Goal: Information Seeking & Learning: Learn about a topic

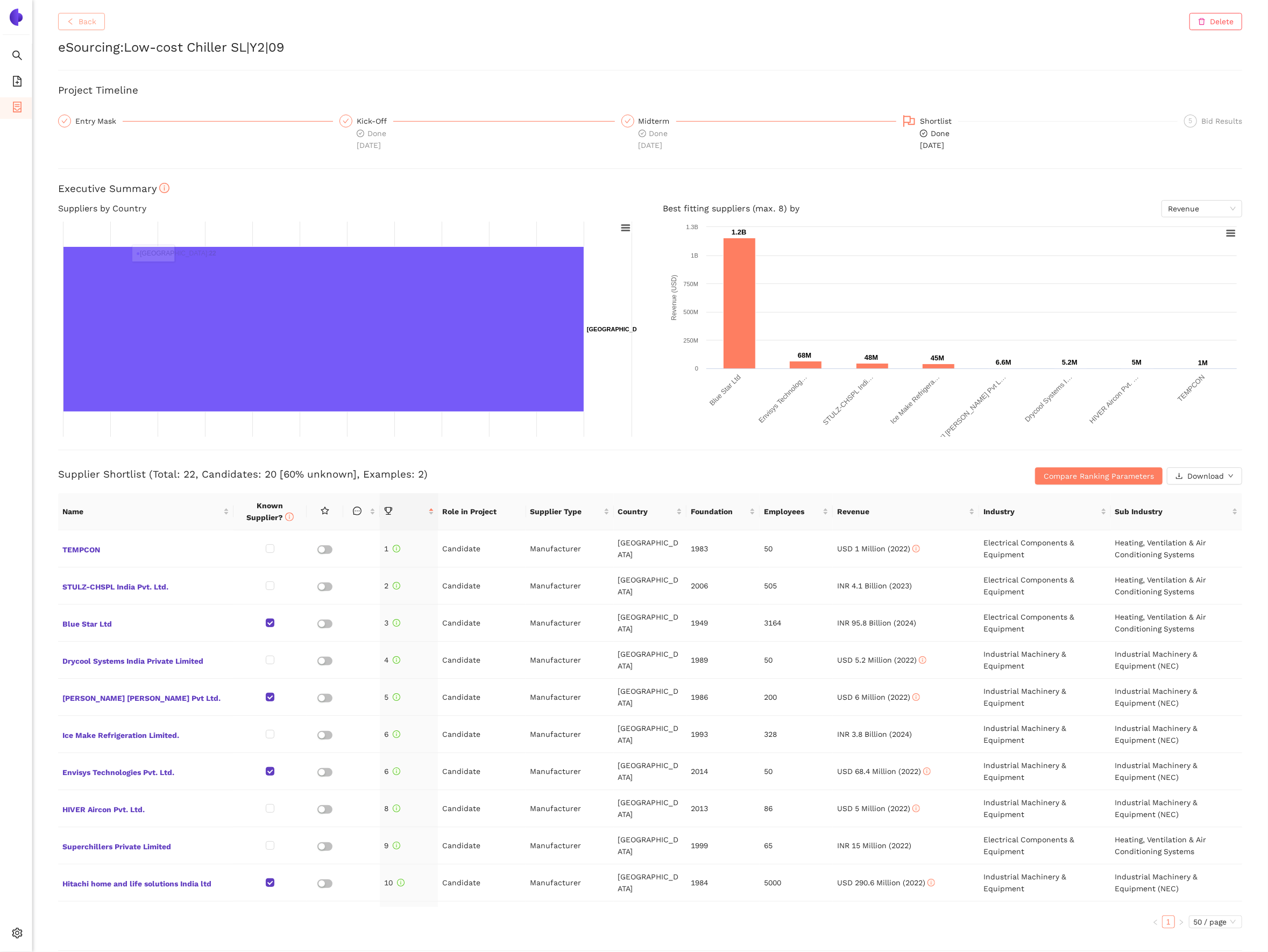
click at [72, 21] on icon "left" at bounding box center [70, 21] width 7 height 7
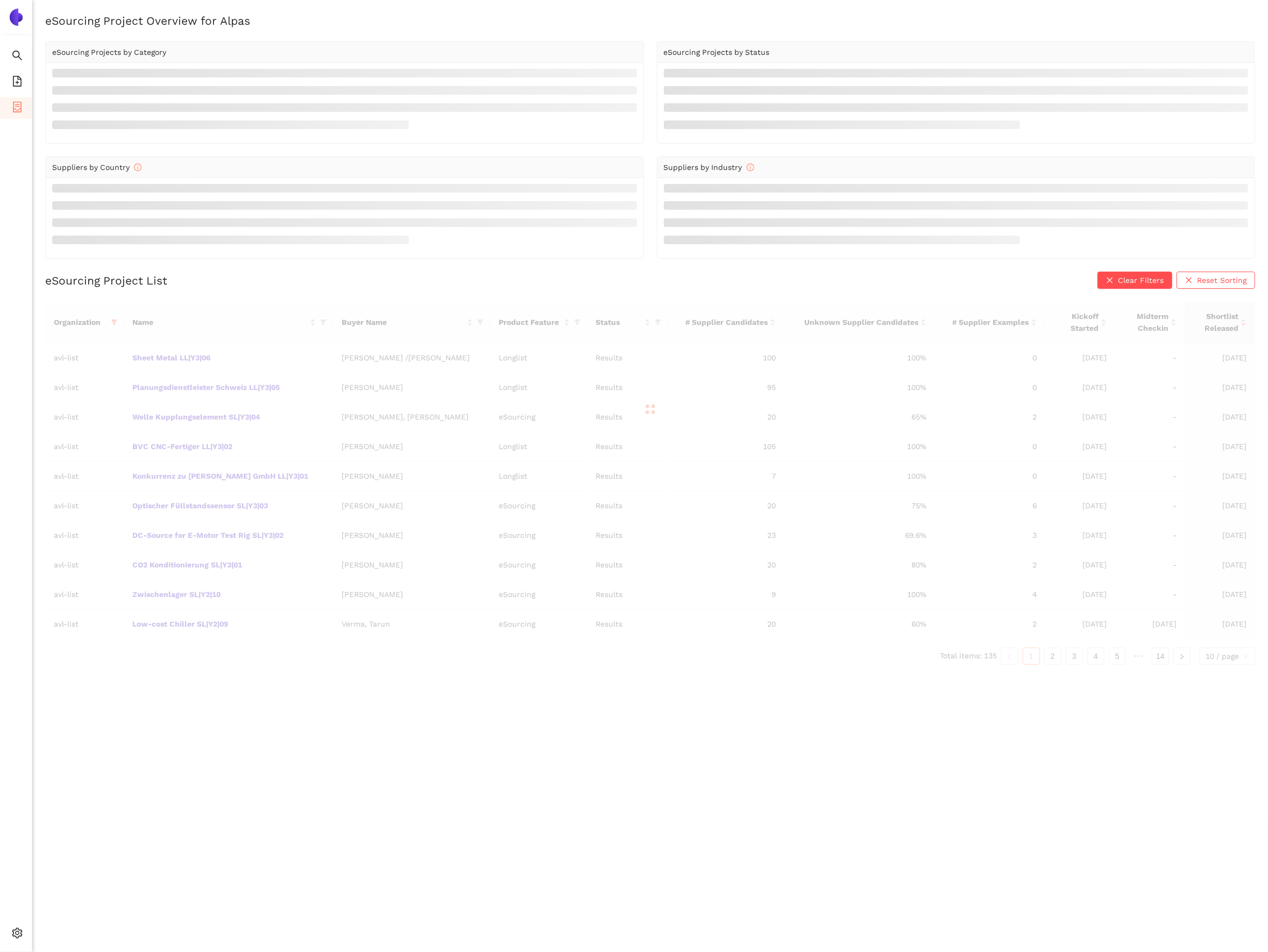
click at [166, 568] on div "Organization Name Buyer Name Product Feature Status # Supplier Candidates Unkno…" at bounding box center [650, 483] width 1210 height 363
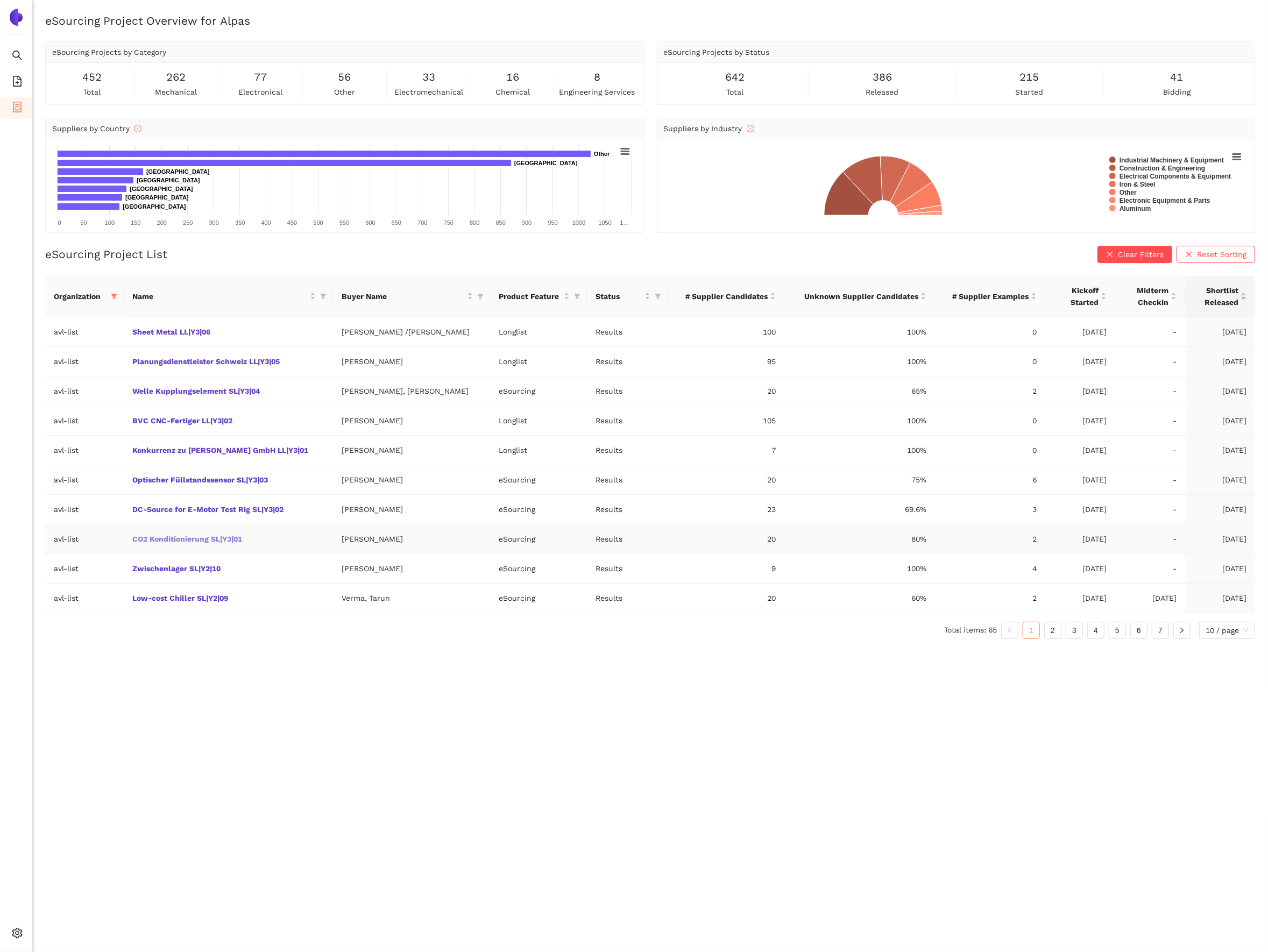
click at [0, 0] on link "CO2 Konditionierung SL|Y3|01" at bounding box center [0, 0] width 0 height 0
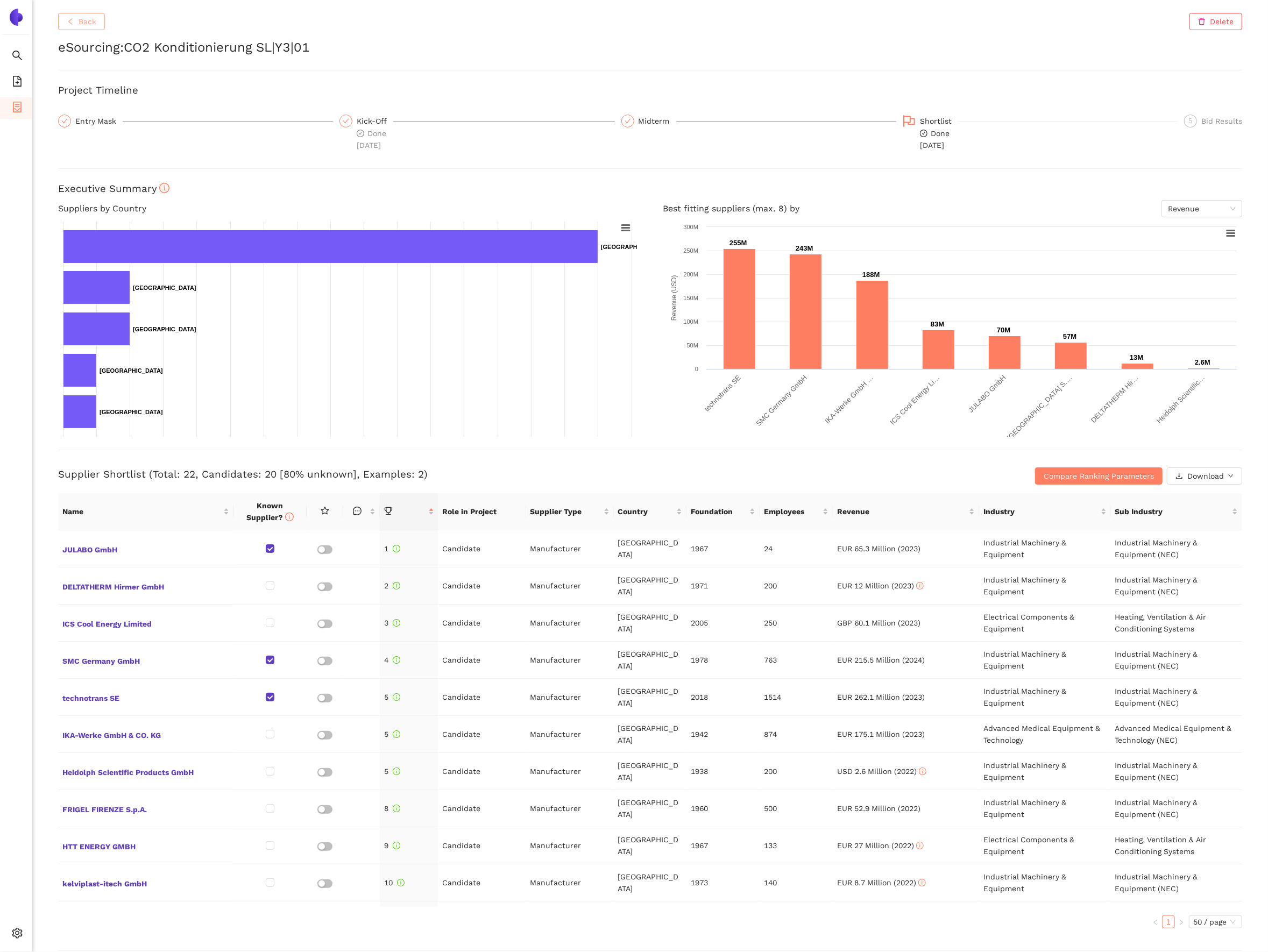
click at [78, 28] on button "Back" at bounding box center [81, 21] width 47 height 17
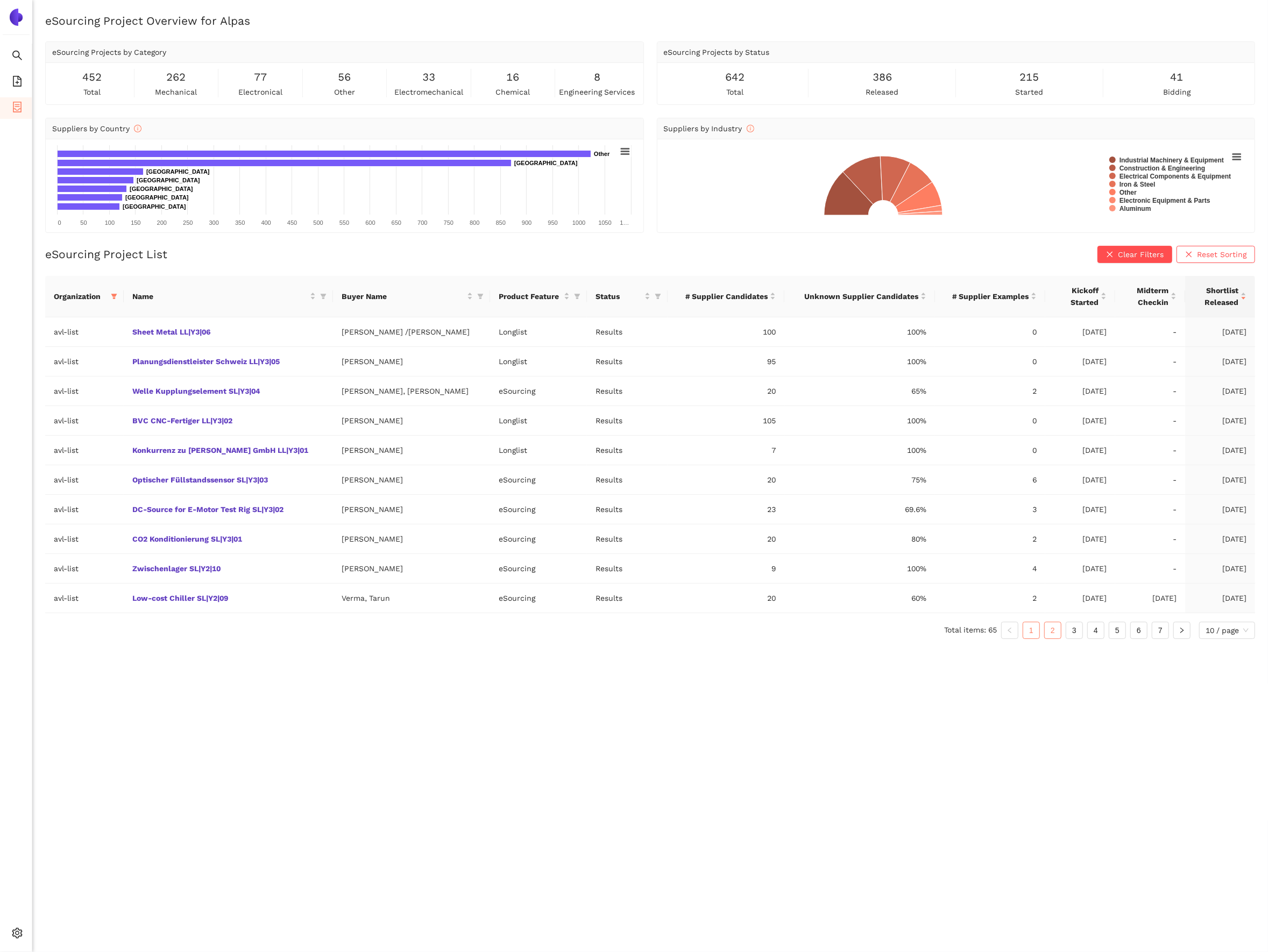
click at [1048, 637] on link "2" at bounding box center [1053, 630] width 16 height 16
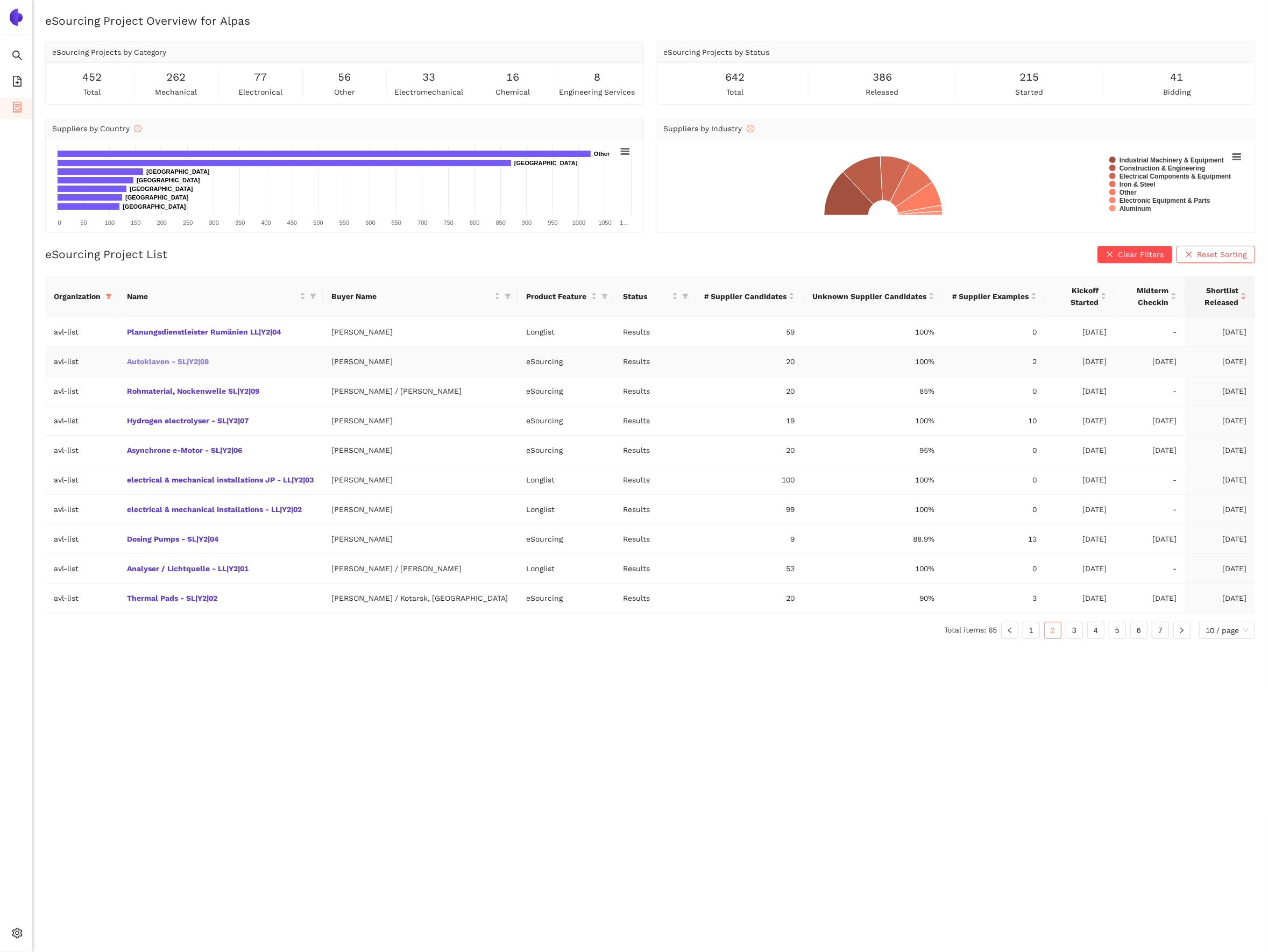
click at [0, 0] on link "Autoklaven - SL|Y2|08" at bounding box center [0, 0] width 0 height 0
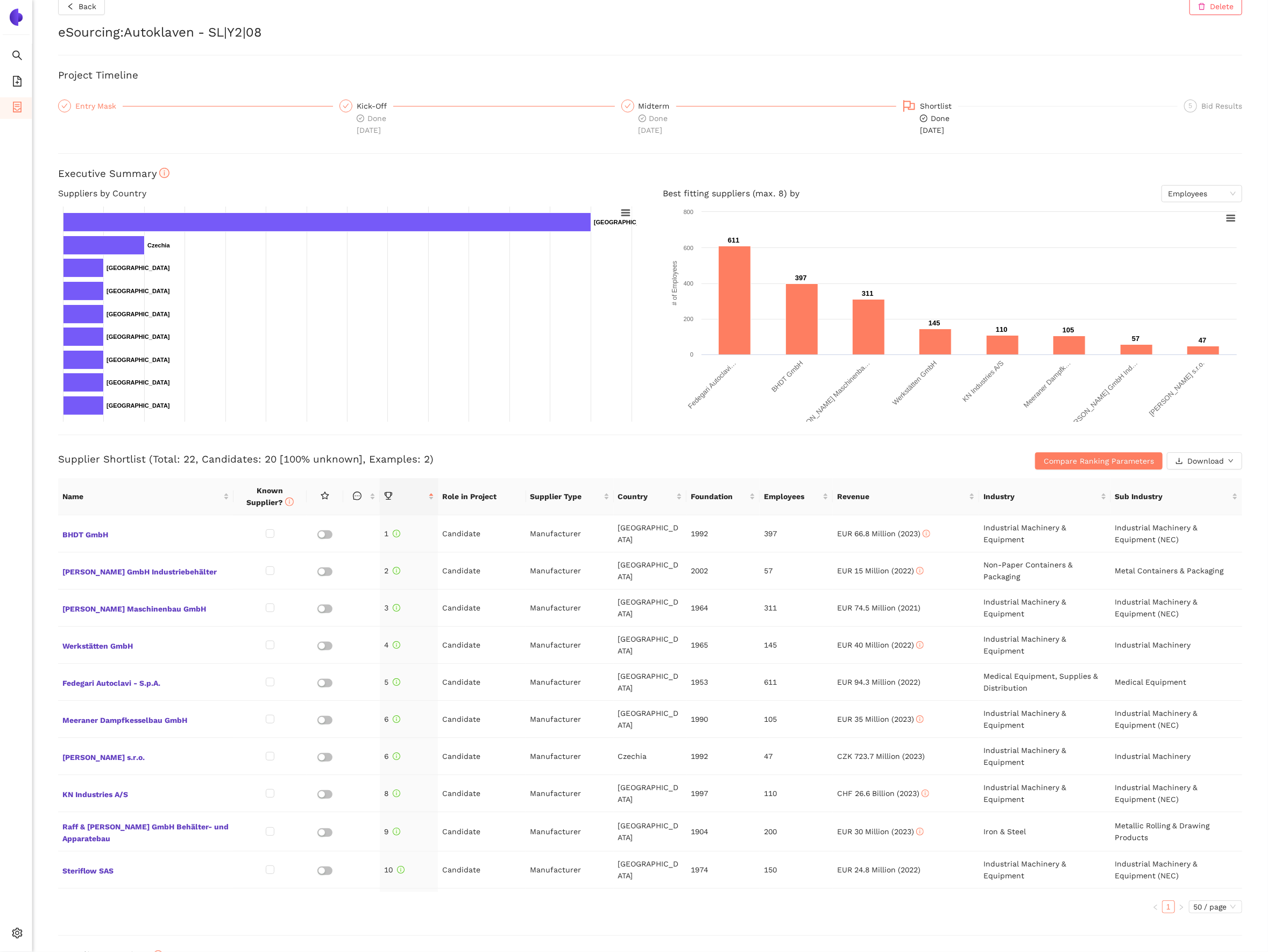
click at [98, 106] on div "Entry Mask" at bounding box center [99, 106] width 47 height 13
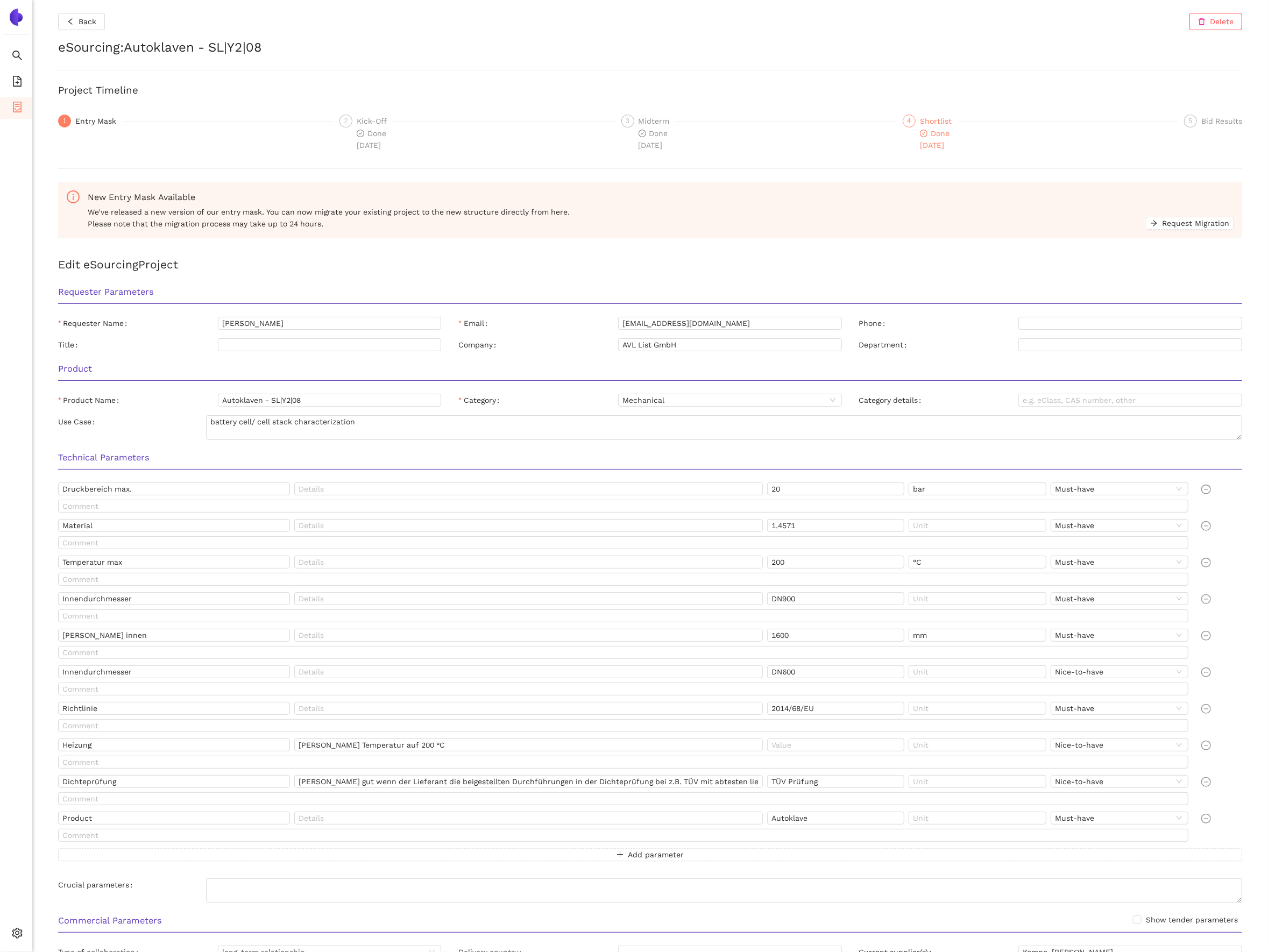
click at [911, 132] on div "4 Shortlist Done [DATE]" at bounding box center [1040, 132] width 275 height 36
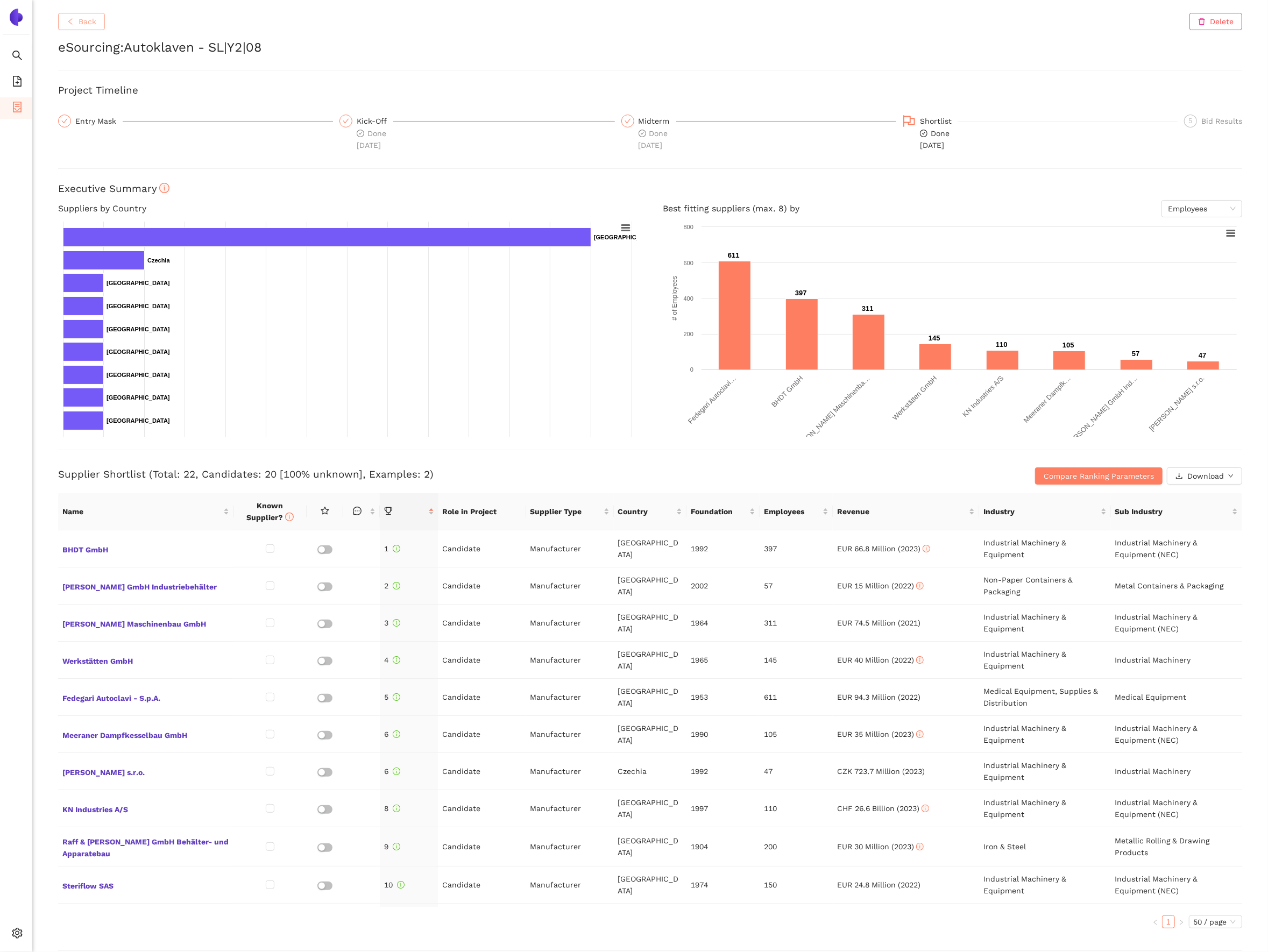
click at [90, 30] on button "Back" at bounding box center [81, 21] width 47 height 17
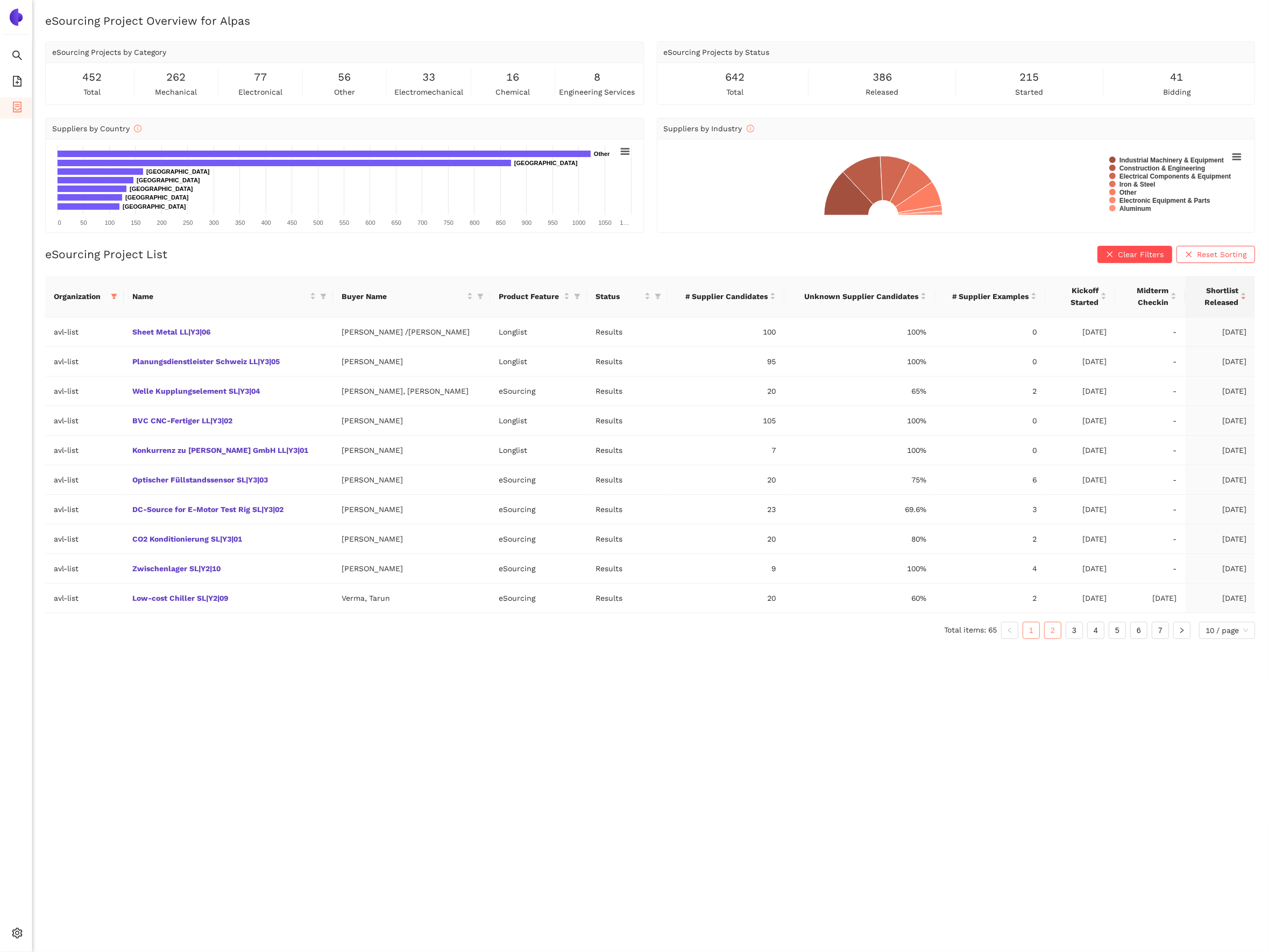
click at [1053, 635] on link "2" at bounding box center [1053, 630] width 16 height 16
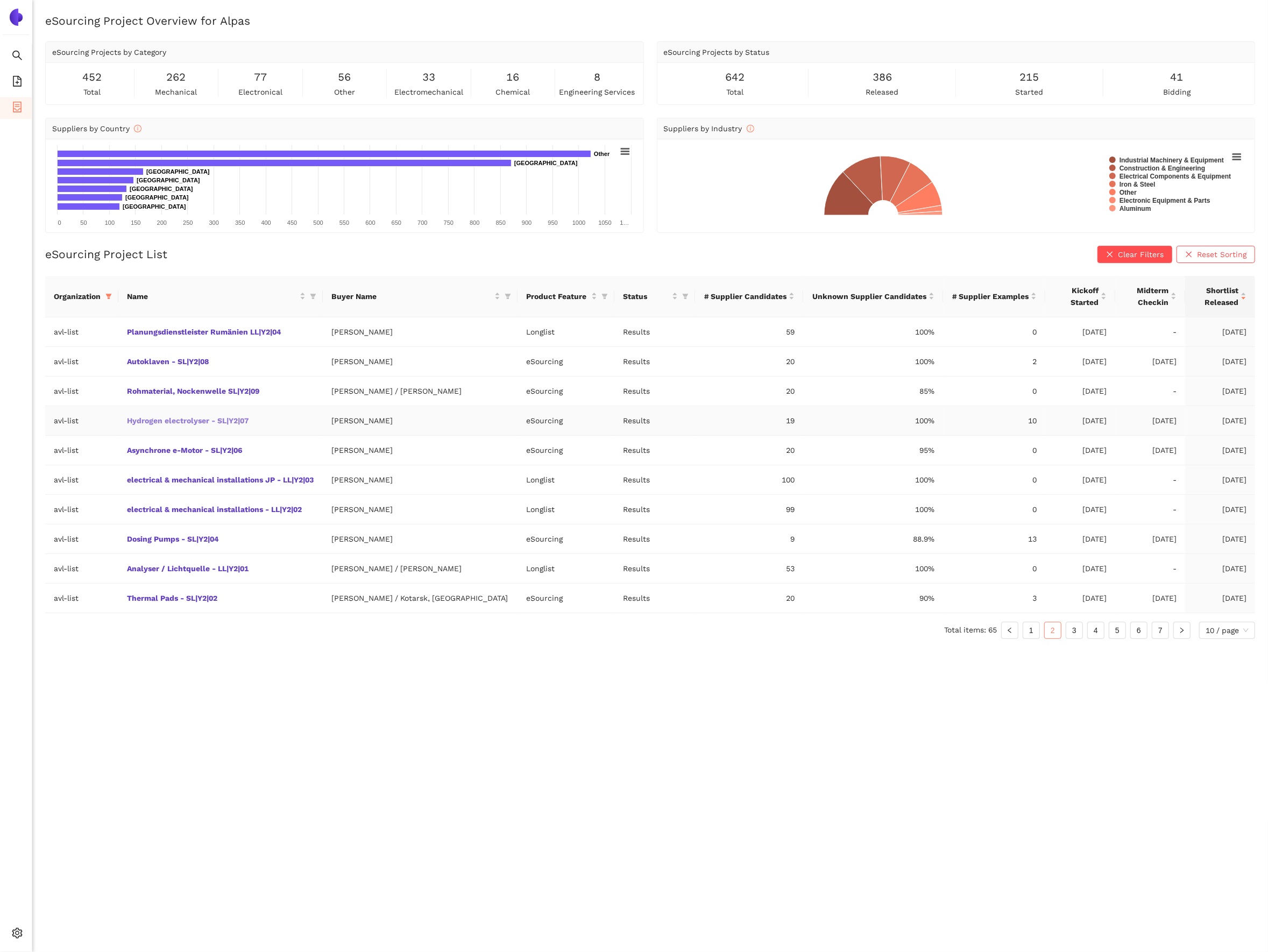
click at [0, 0] on link "Hydrogen electrolyser - SL|Y2|07" at bounding box center [0, 0] width 0 height 0
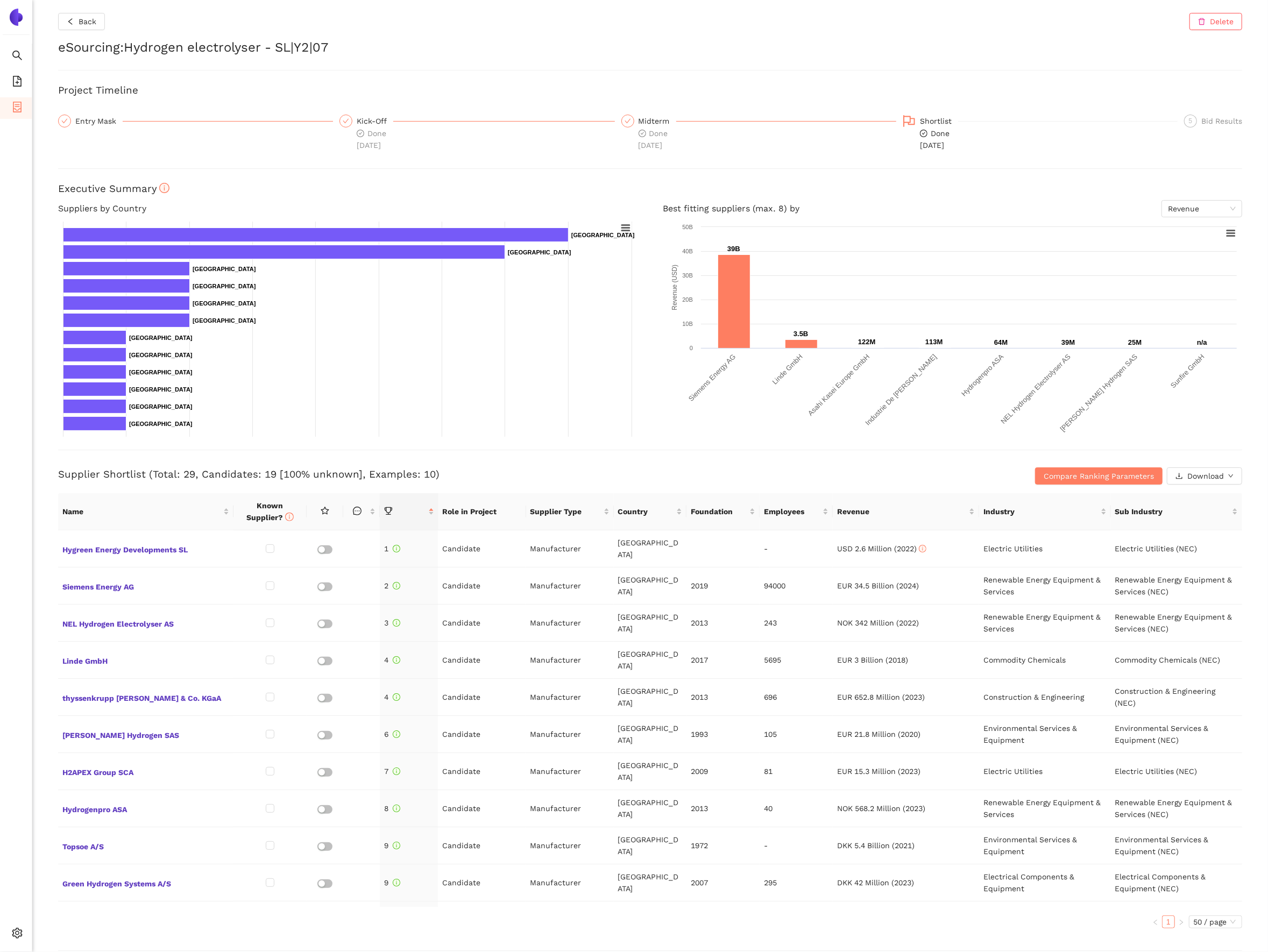
click at [220, 50] on h2 "eSourcing : Hydrogen electrolyser - SL|Y2|07" at bounding box center [651, 47] width 1184 height 18
click at [220, 48] on h2 "eSourcing : Hydrogen electrolyser - SL|Y2|07" at bounding box center [651, 47] width 1184 height 18
copy h2 "electrolyser"
click at [86, 21] on span "Back" at bounding box center [87, 21] width 18 height 12
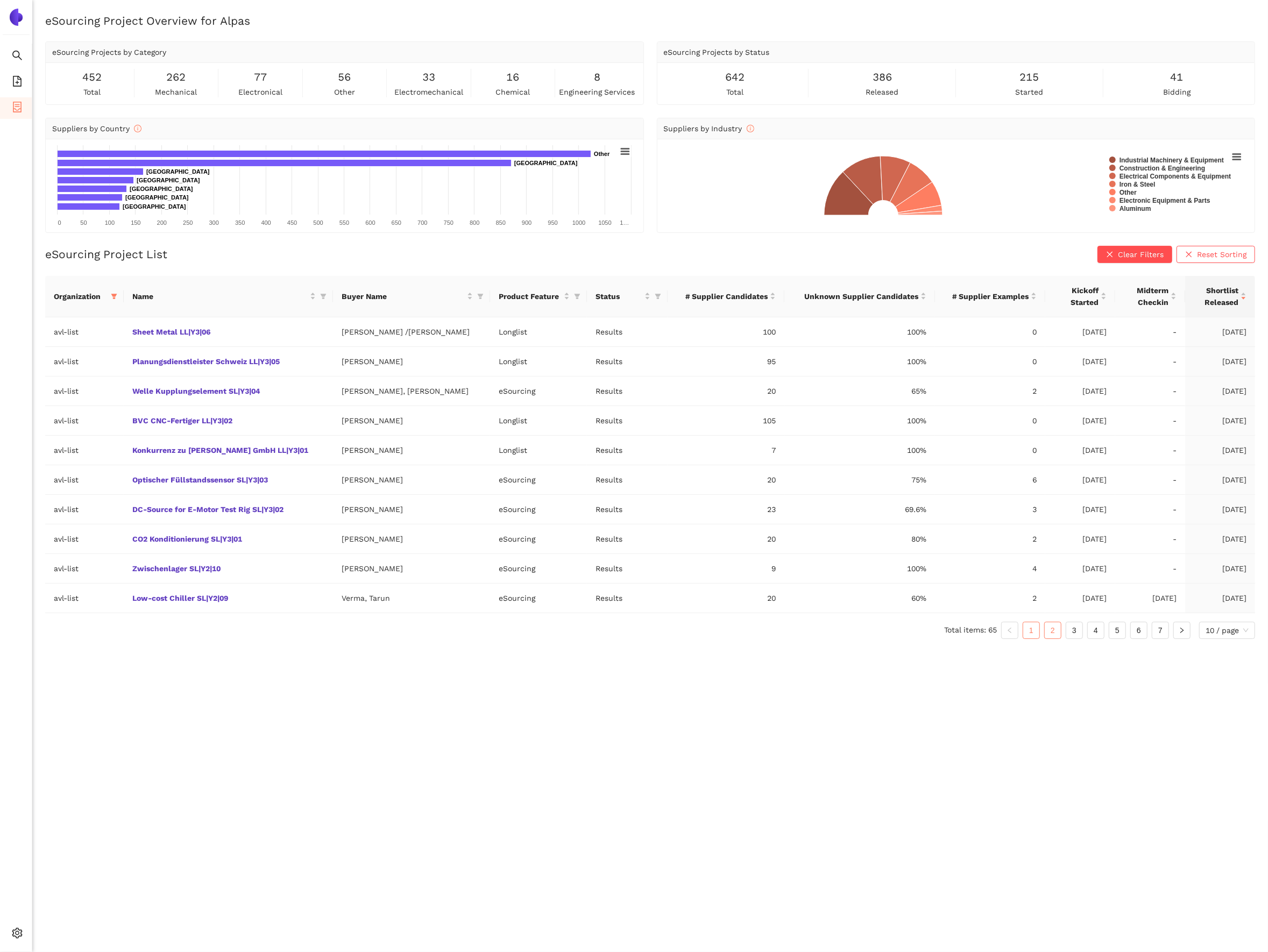
click at [1052, 631] on link "2" at bounding box center [1053, 630] width 16 height 16
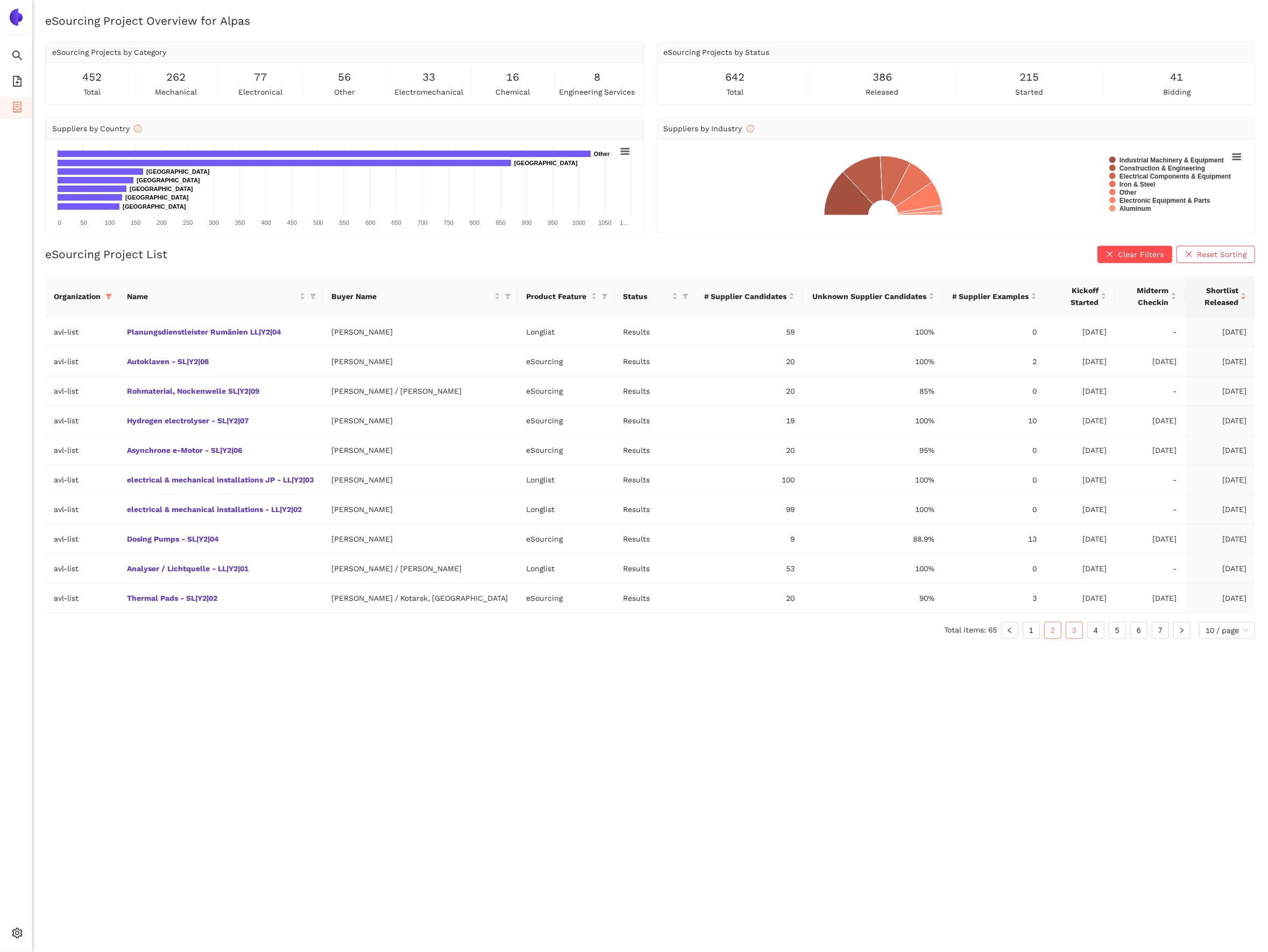
click at [1075, 635] on link "3" at bounding box center [1074, 630] width 16 height 16
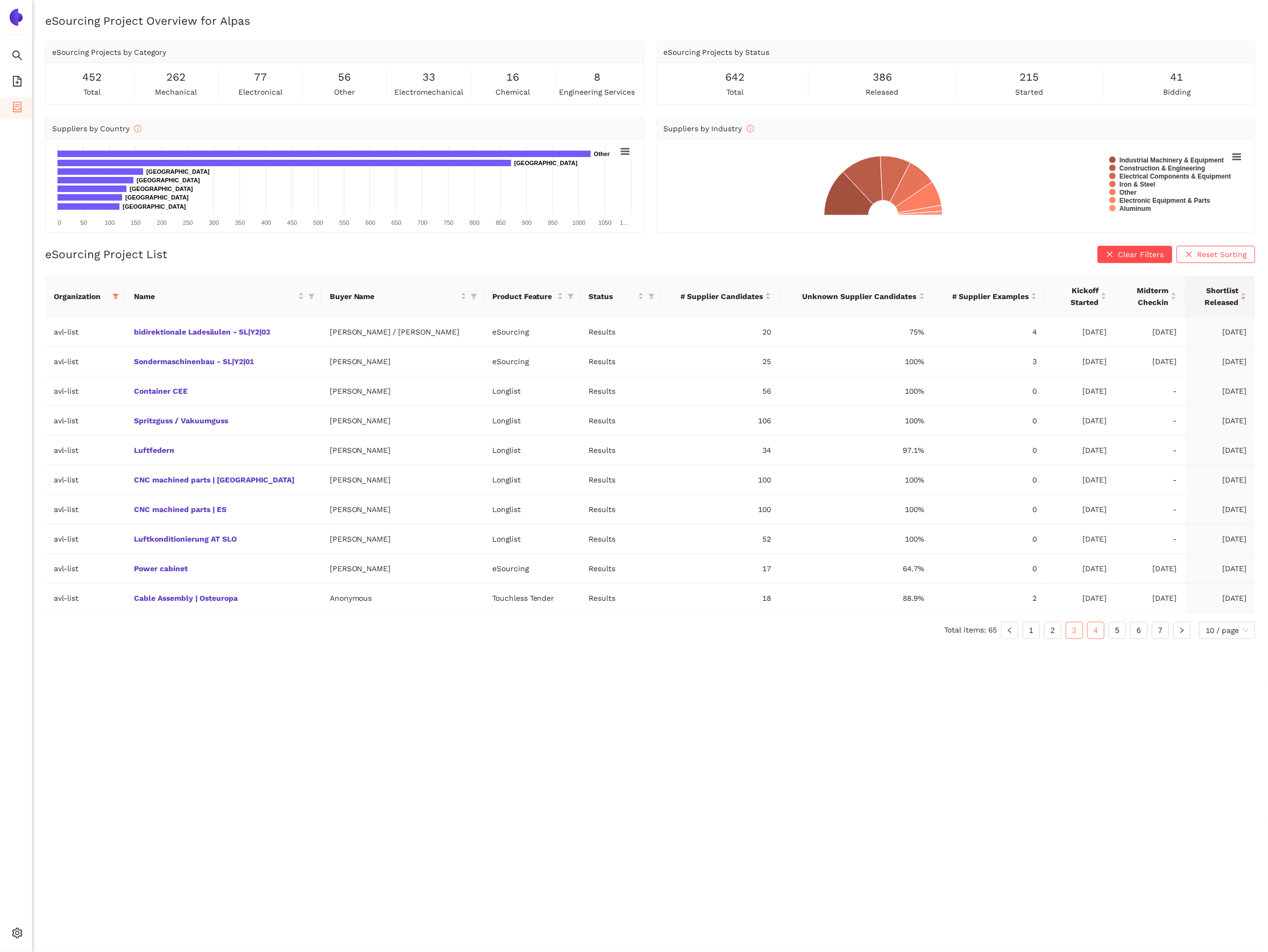
click at [1091, 630] on link "4" at bounding box center [1096, 630] width 16 height 16
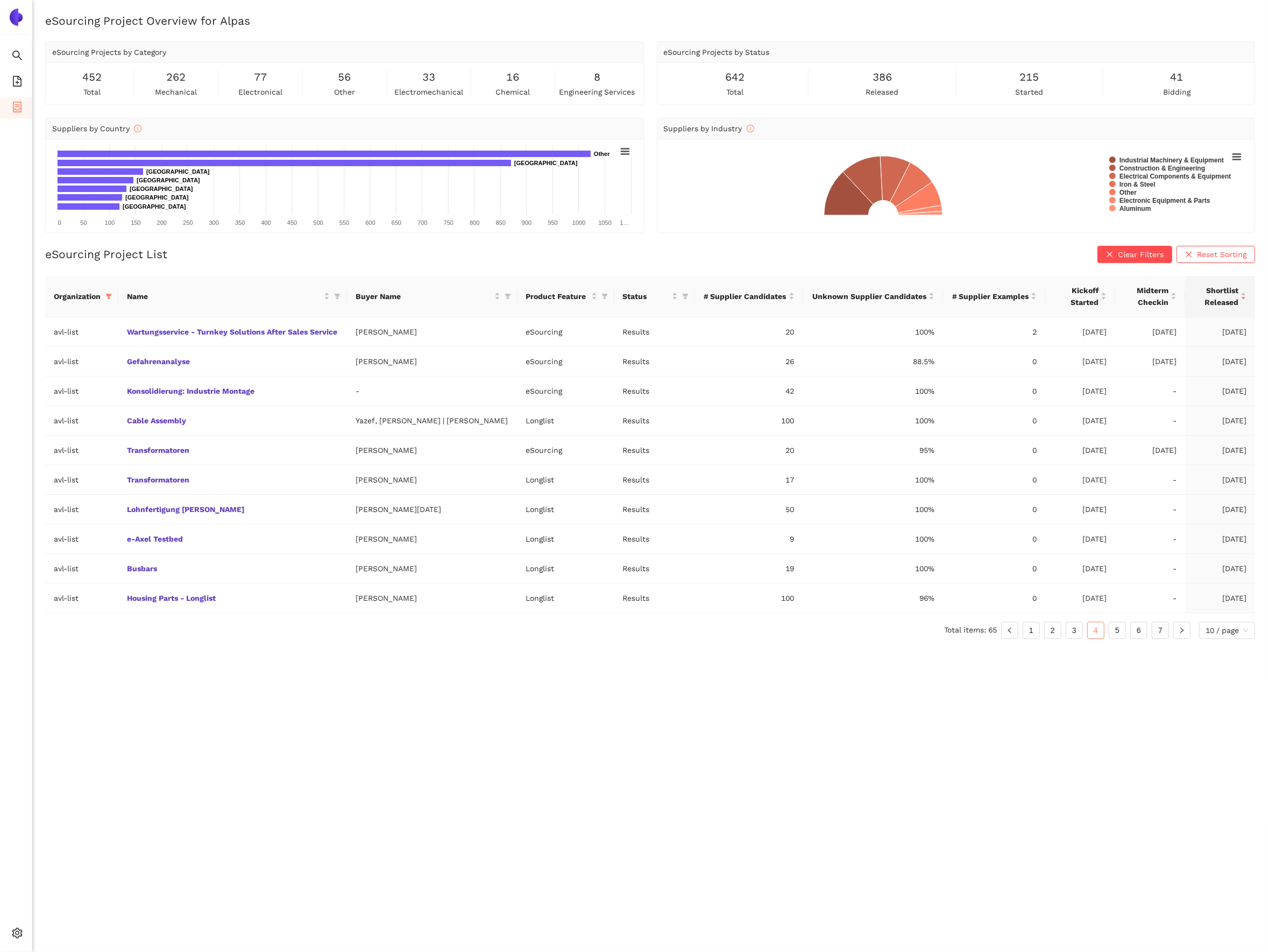
click at [1126, 633] on ul "Total items: 65 1 2 3 4 5 6 7 10 / page" at bounding box center [650, 630] width 1210 height 17
click at [1113, 631] on link "5" at bounding box center [1117, 630] width 16 height 16
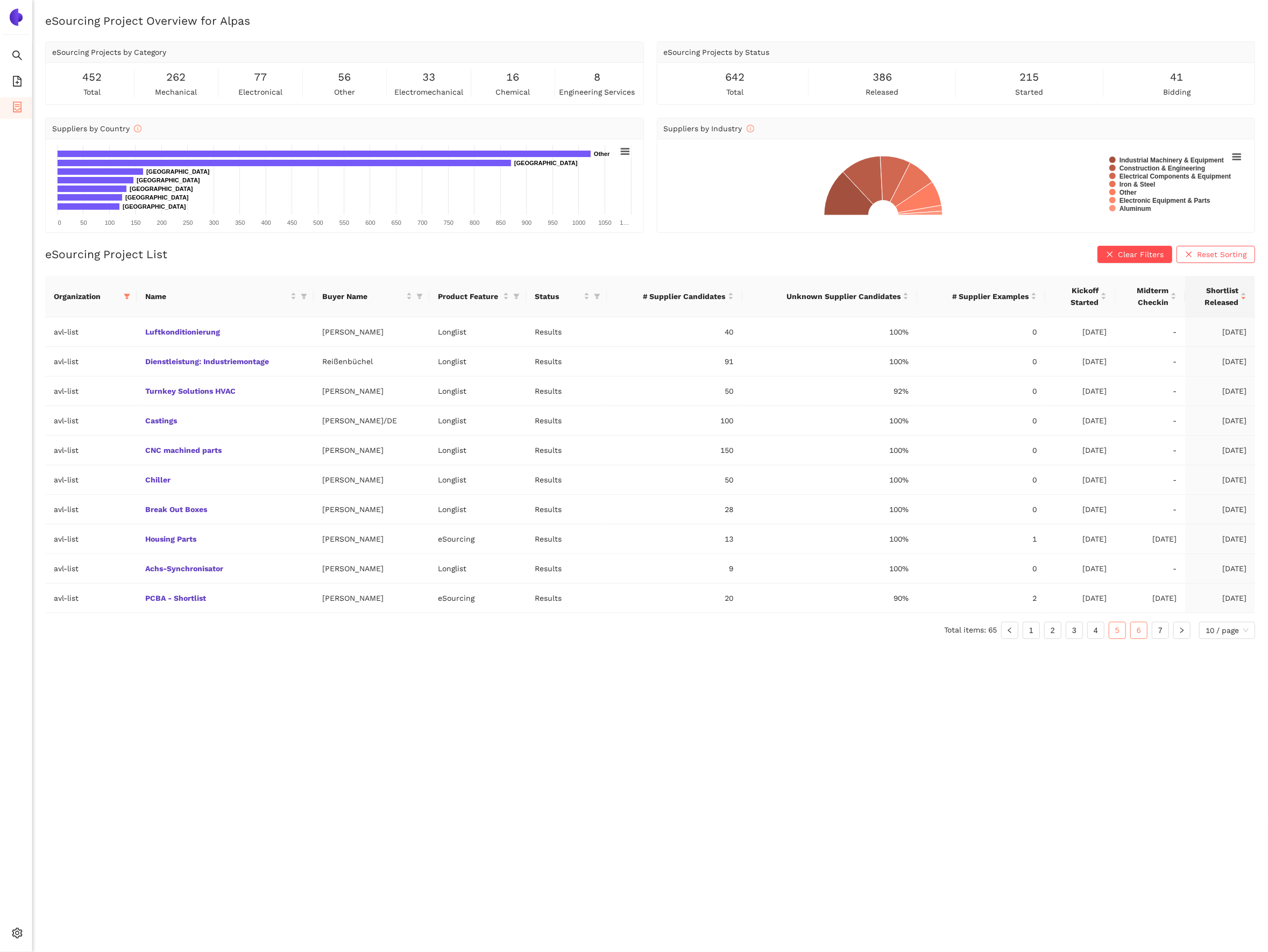
click at [1135, 636] on link "6" at bounding box center [1139, 630] width 16 height 16
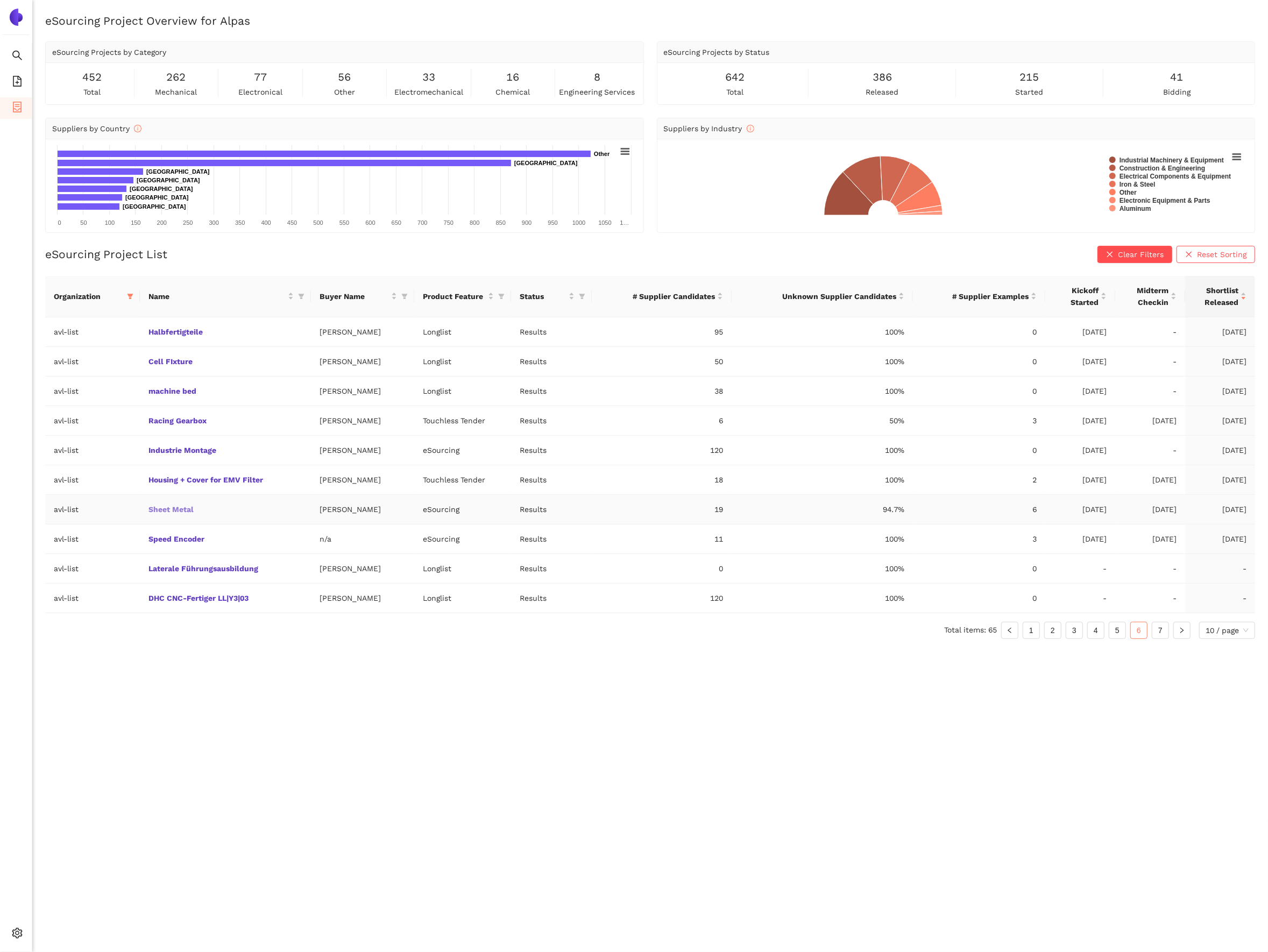
click at [0, 0] on link "Sheet Metal" at bounding box center [0, 0] width 0 height 0
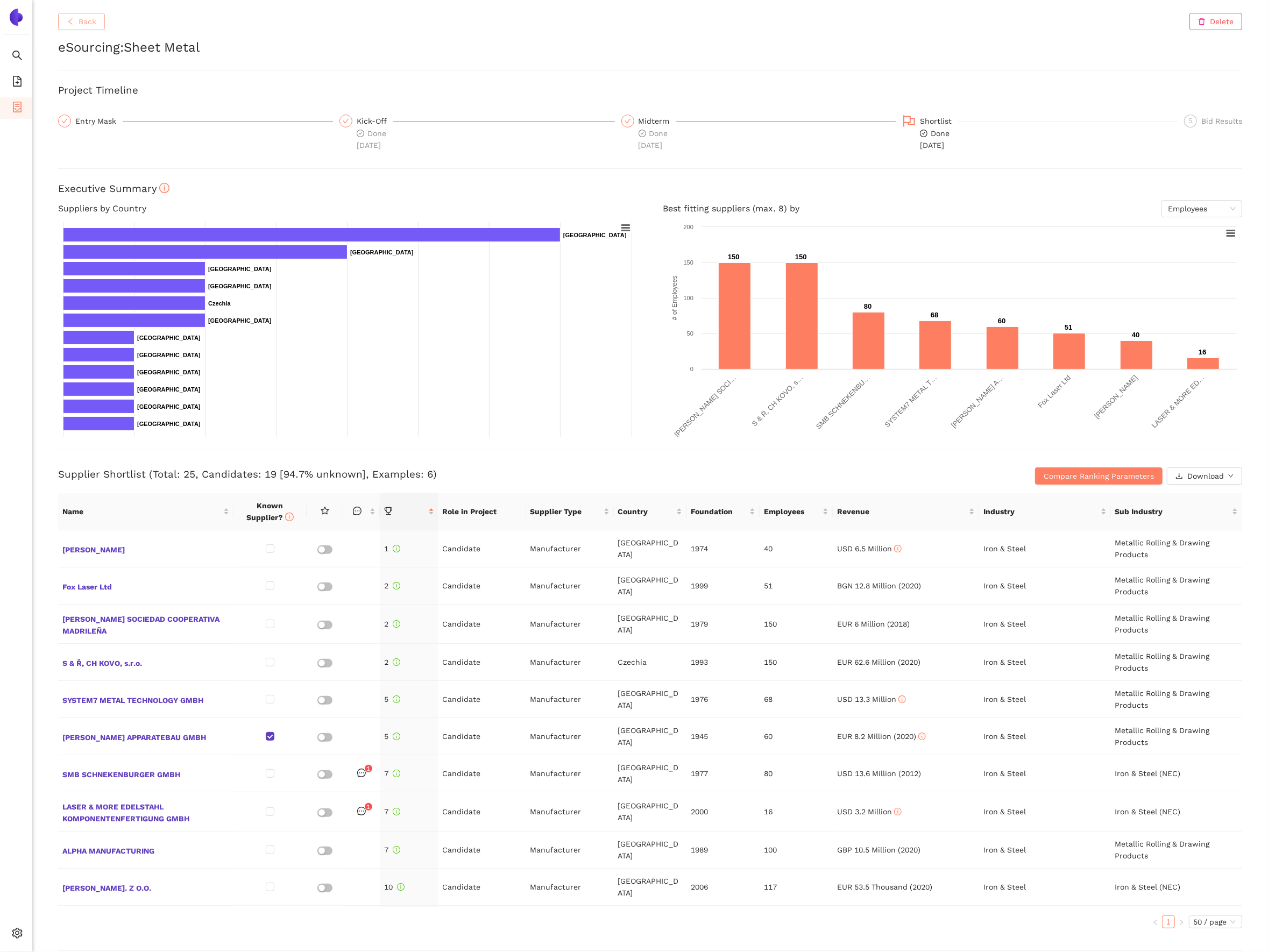
click at [89, 24] on span "Back" at bounding box center [87, 21] width 18 height 12
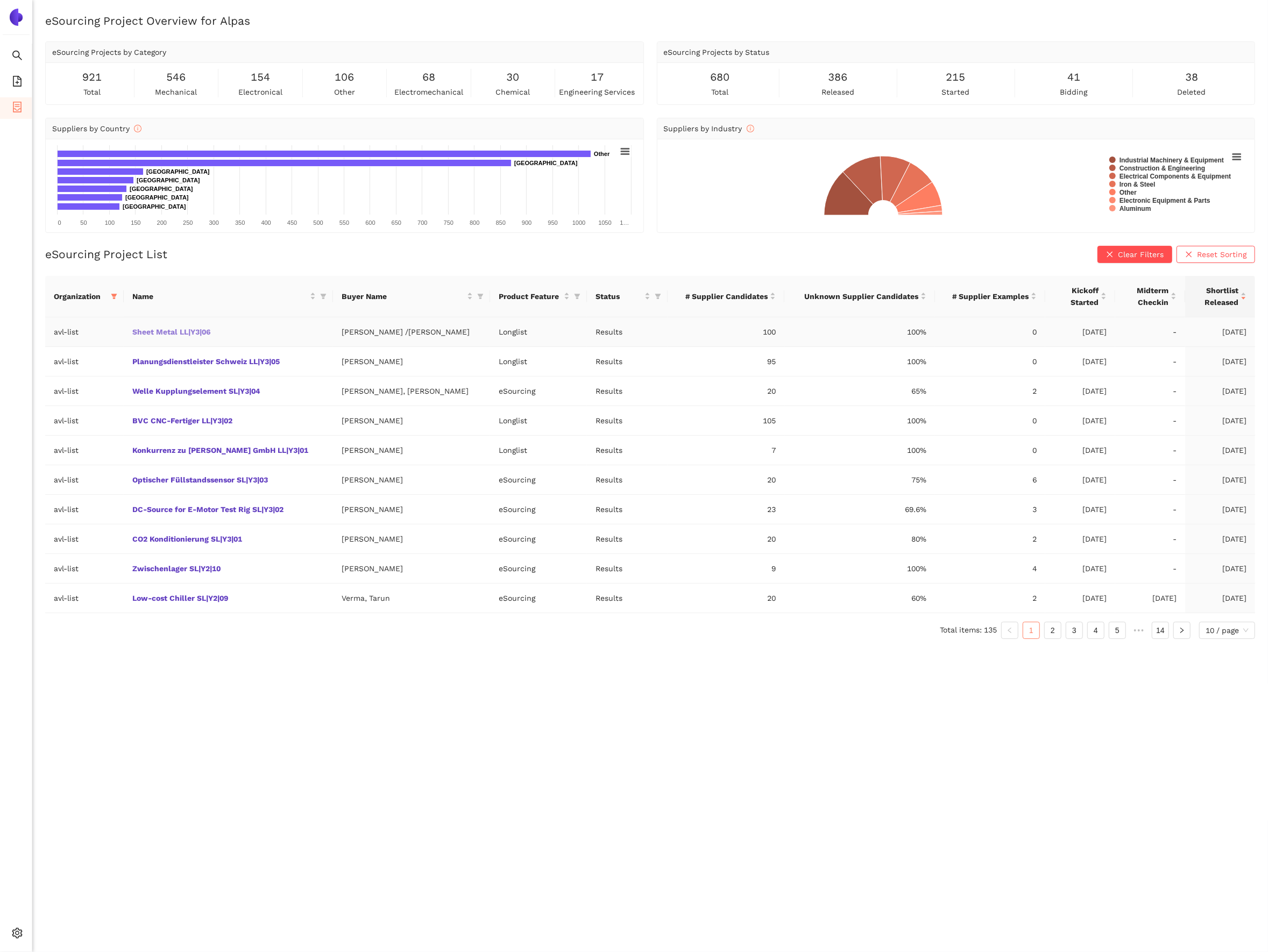
click at [0, 0] on link "Sheet Metal LL|Y3|06" at bounding box center [0, 0] width 0 height 0
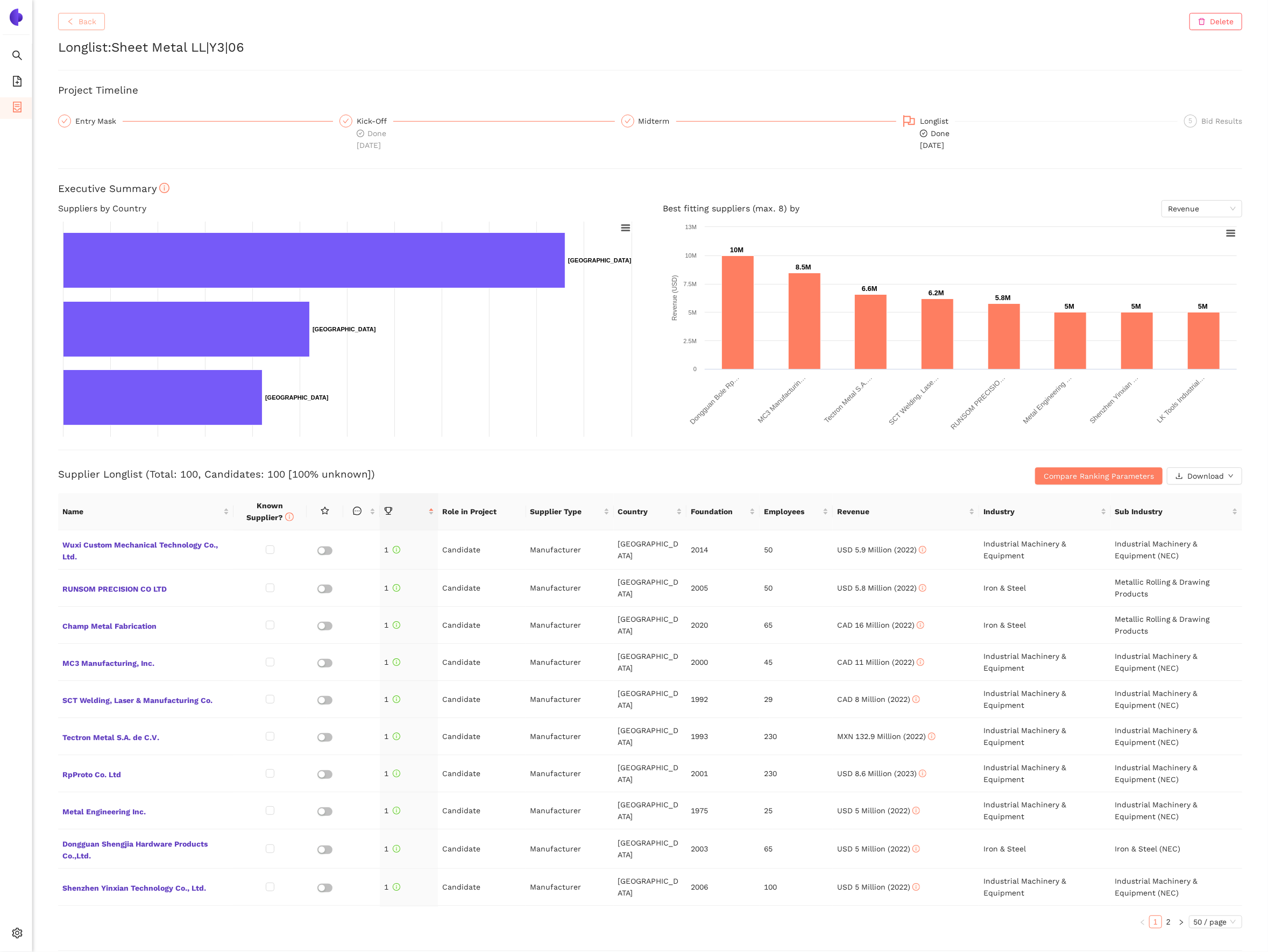
click at [87, 26] on span "Back" at bounding box center [87, 21] width 18 height 12
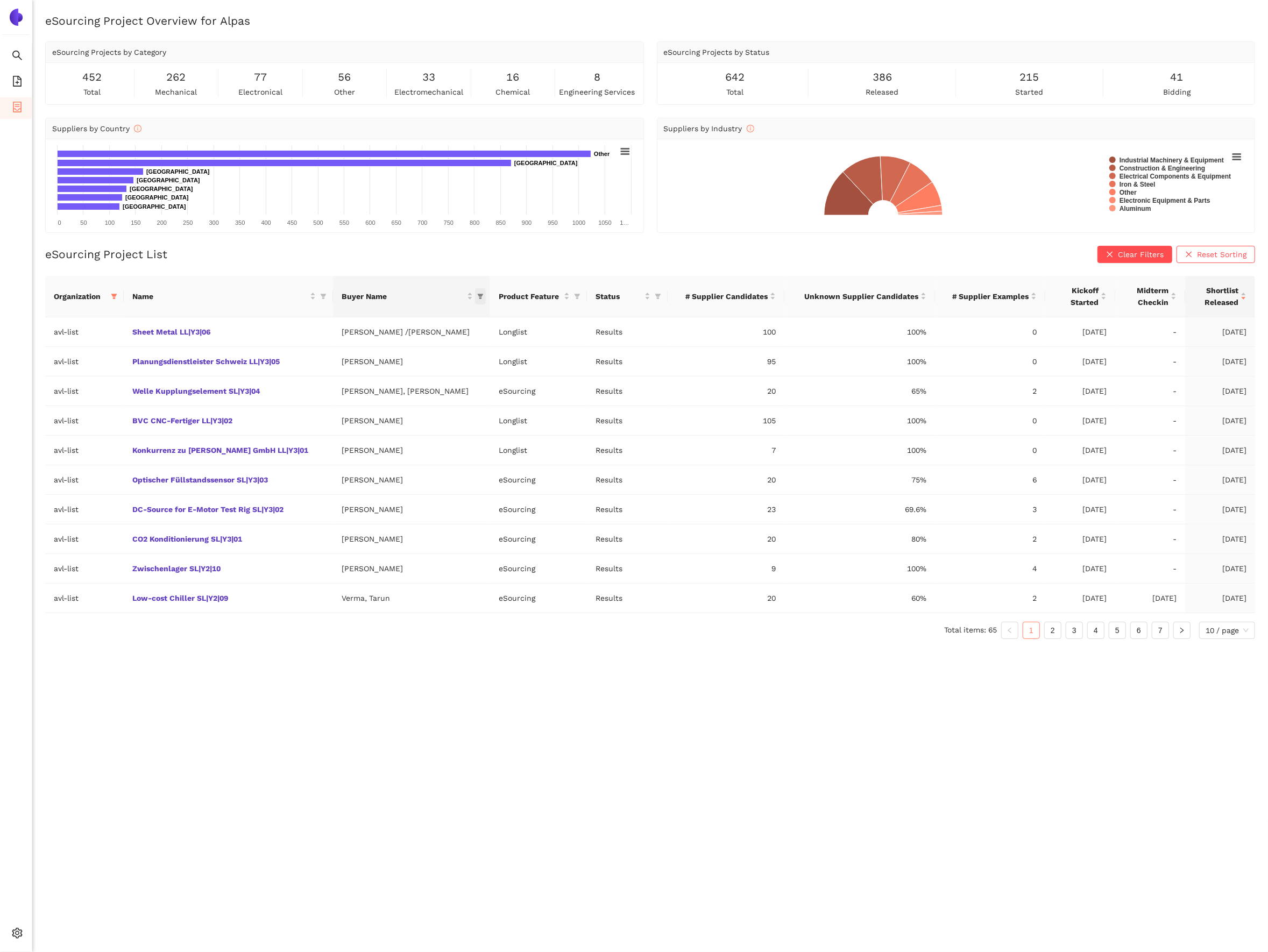
click at [475, 299] on span "this column's title is Buyer Name,this column is sortable" at bounding box center [481, 296] width 11 height 16
click at [410, 319] on input "text" at bounding box center [394, 320] width 171 height 12
type input "g"
type input "fell"
click at [412, 358] on span "[PERSON_NAME]" at bounding box center [427, 361] width 189 height 12
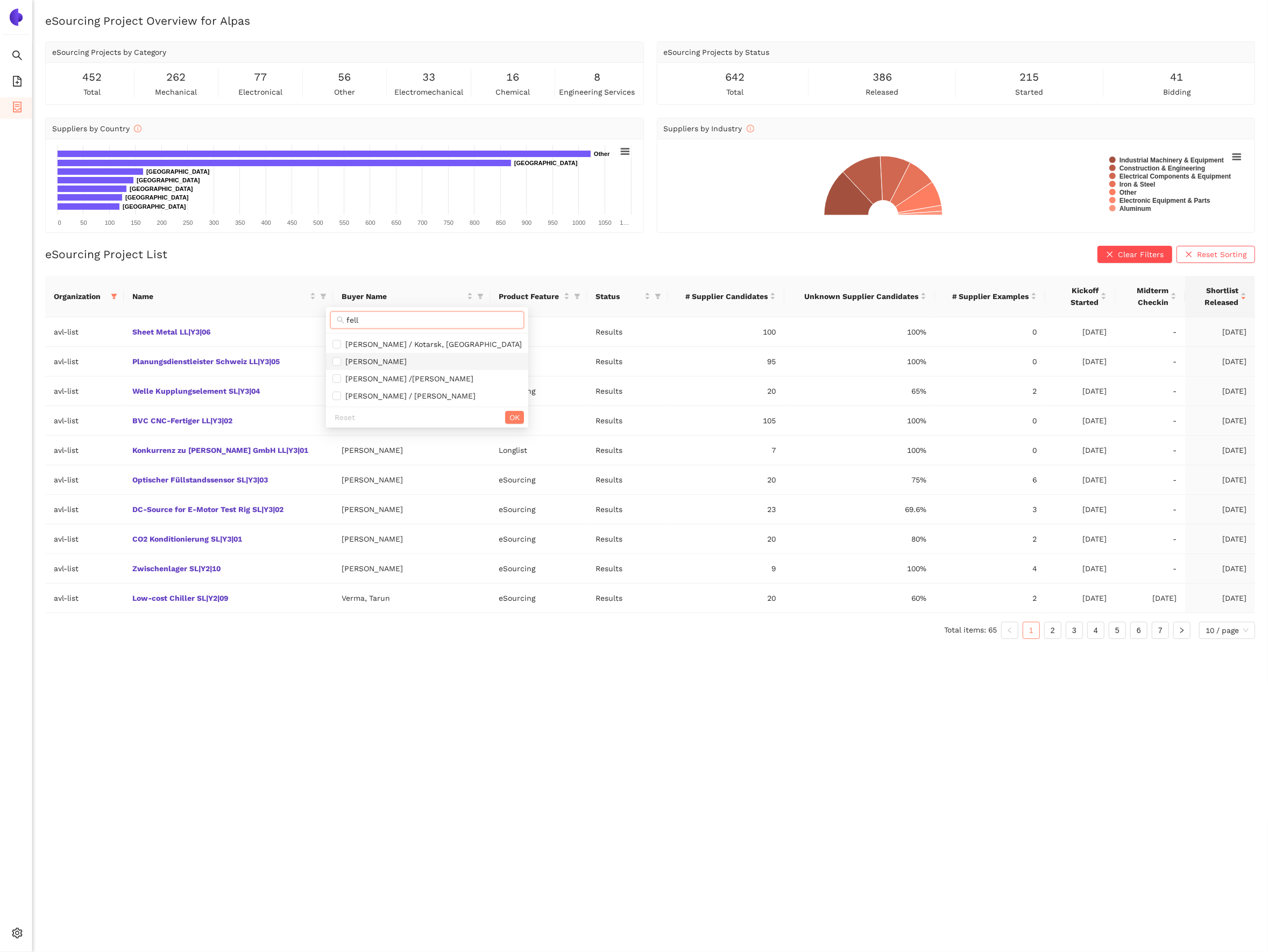
checkbox input "true"
click at [509, 418] on span "OK" at bounding box center [515, 418] width 10 height 12
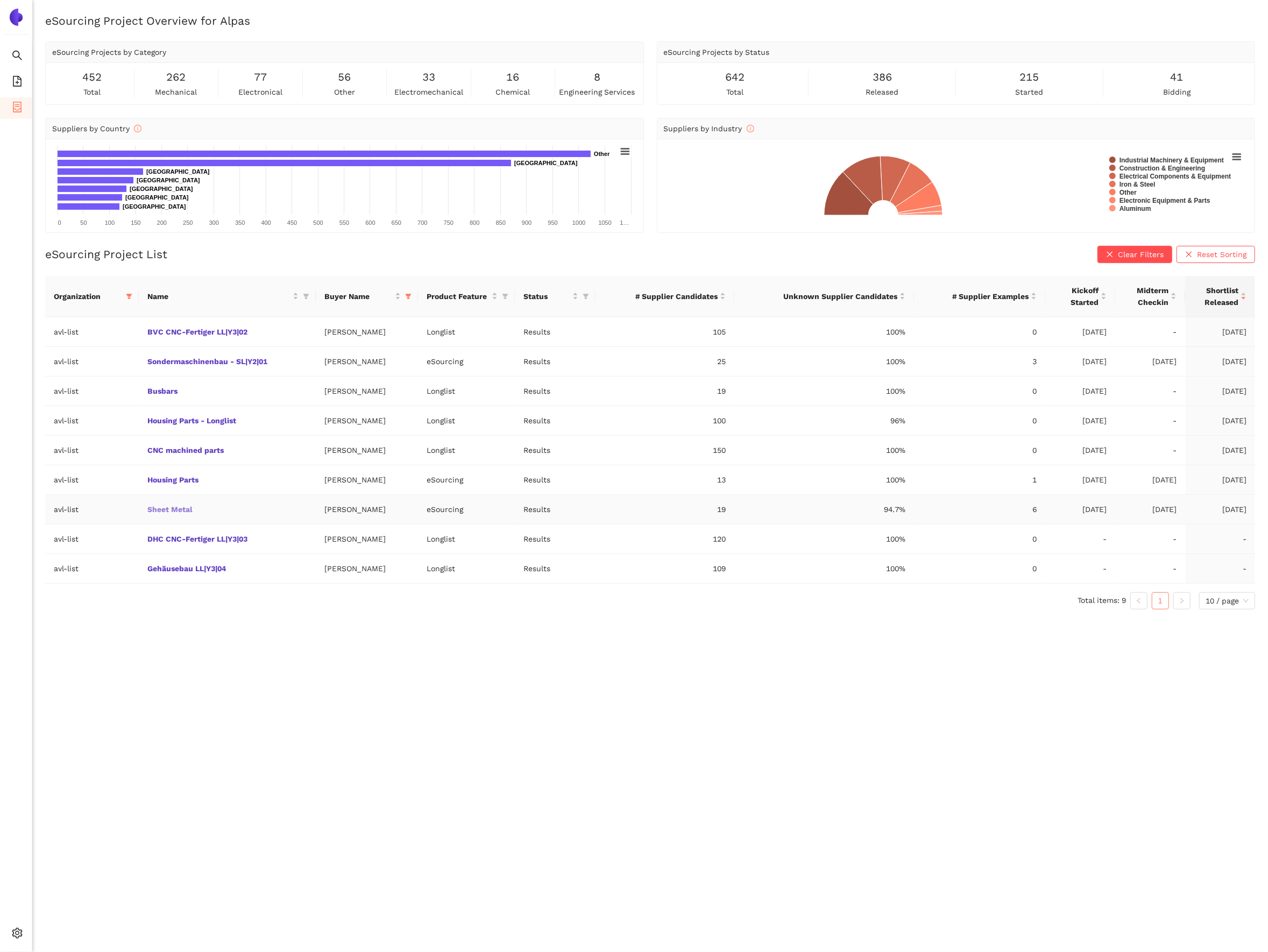
click at [0, 0] on link "Sheet Metal" at bounding box center [0, 0] width 0 height 0
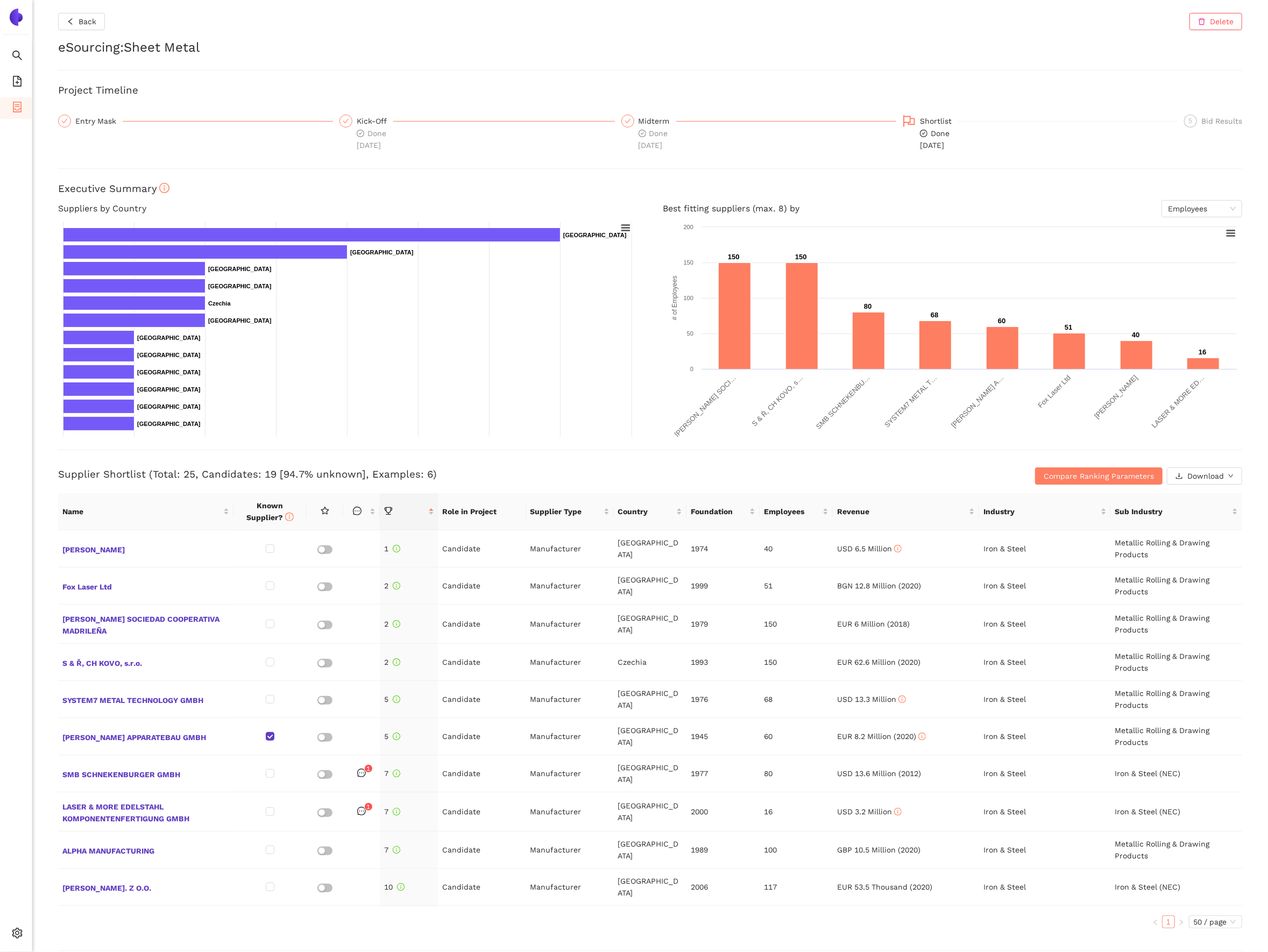
click at [82, 33] on div "Back Delete eSourcing : Sheet Metal Project Timeline Entry Mask Kick-Off Done […" at bounding box center [650, 476] width 1235 height 952
click at [82, 26] on span "Back" at bounding box center [87, 21] width 18 height 12
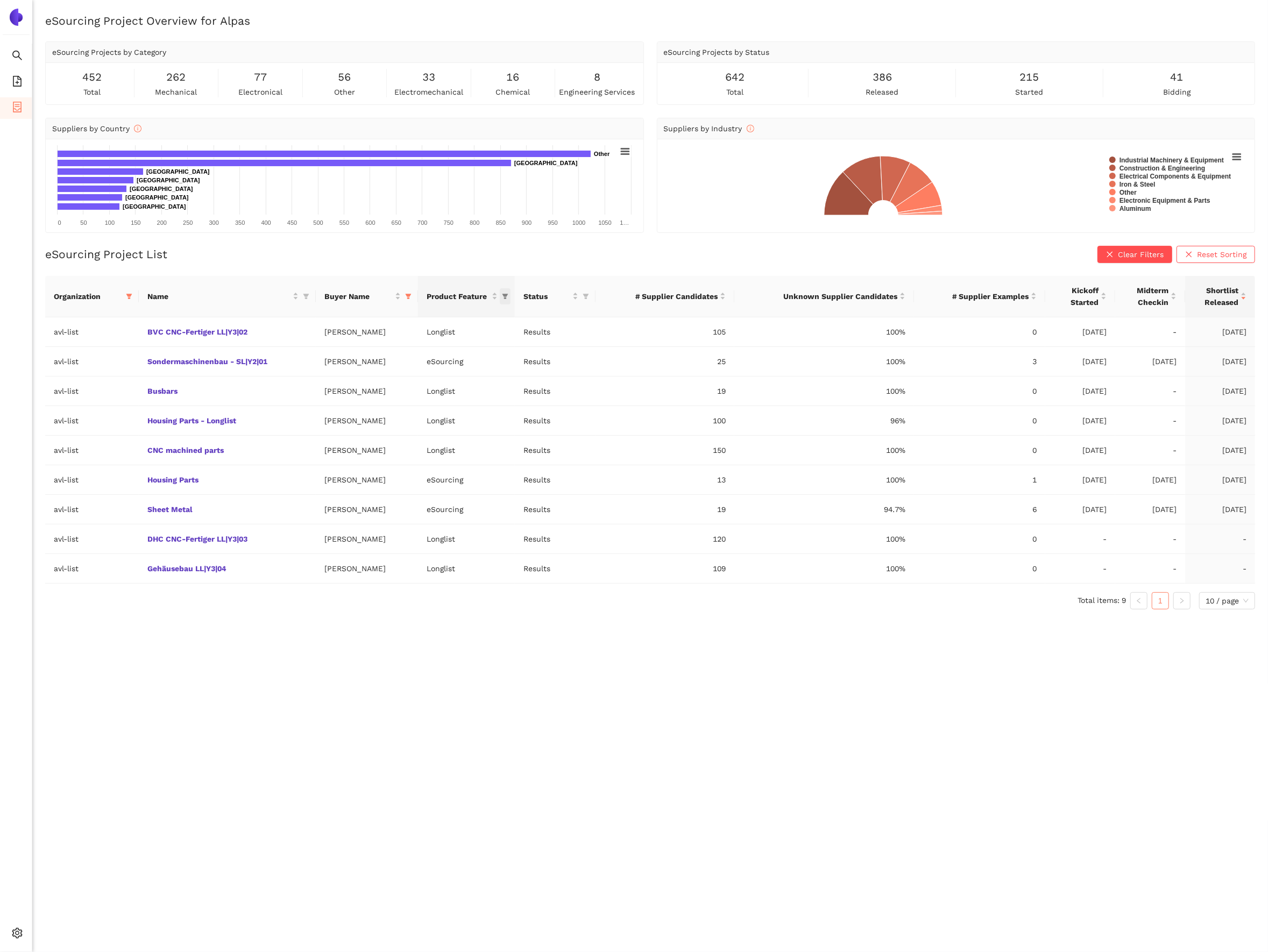
click at [509, 296] on icon "filter" at bounding box center [505, 296] width 7 height 7
click at [450, 380] on span "eSourcing" at bounding box center [441, 378] width 41 height 9
checkbox input "true"
click at [499, 403] on span "OK" at bounding box center [499, 400] width 10 height 12
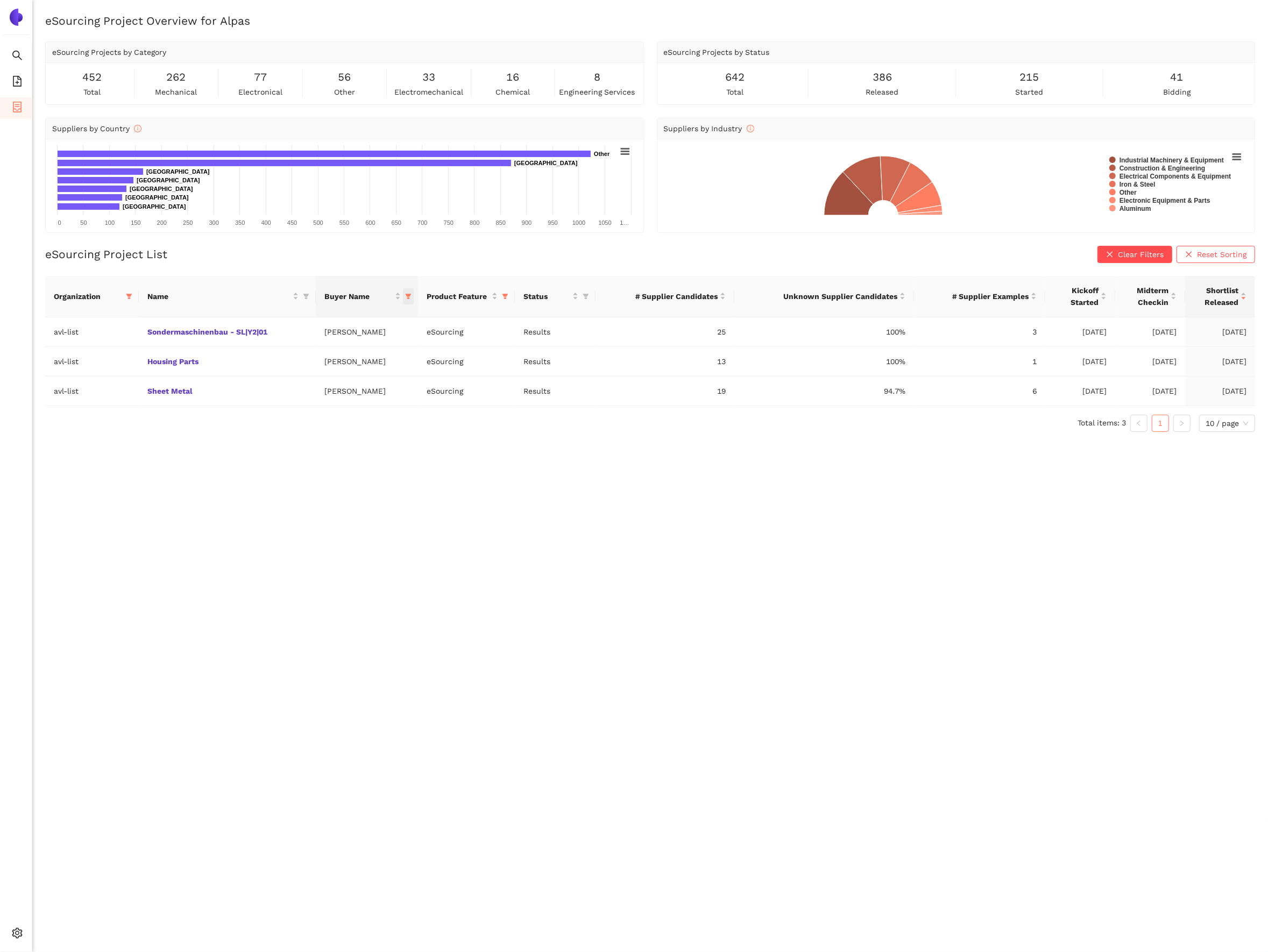
click at [412, 296] on icon "filter" at bounding box center [409, 296] width 6 height 5
click at [315, 321] on input "text" at bounding box center [339, 320] width 171 height 12
type input "fell"
click at [319, 344] on span "[PERSON_NAME] / Kotarsk, [GEOGRAPHIC_DATA]" at bounding box center [377, 344] width 181 height 9
checkbox input "true"
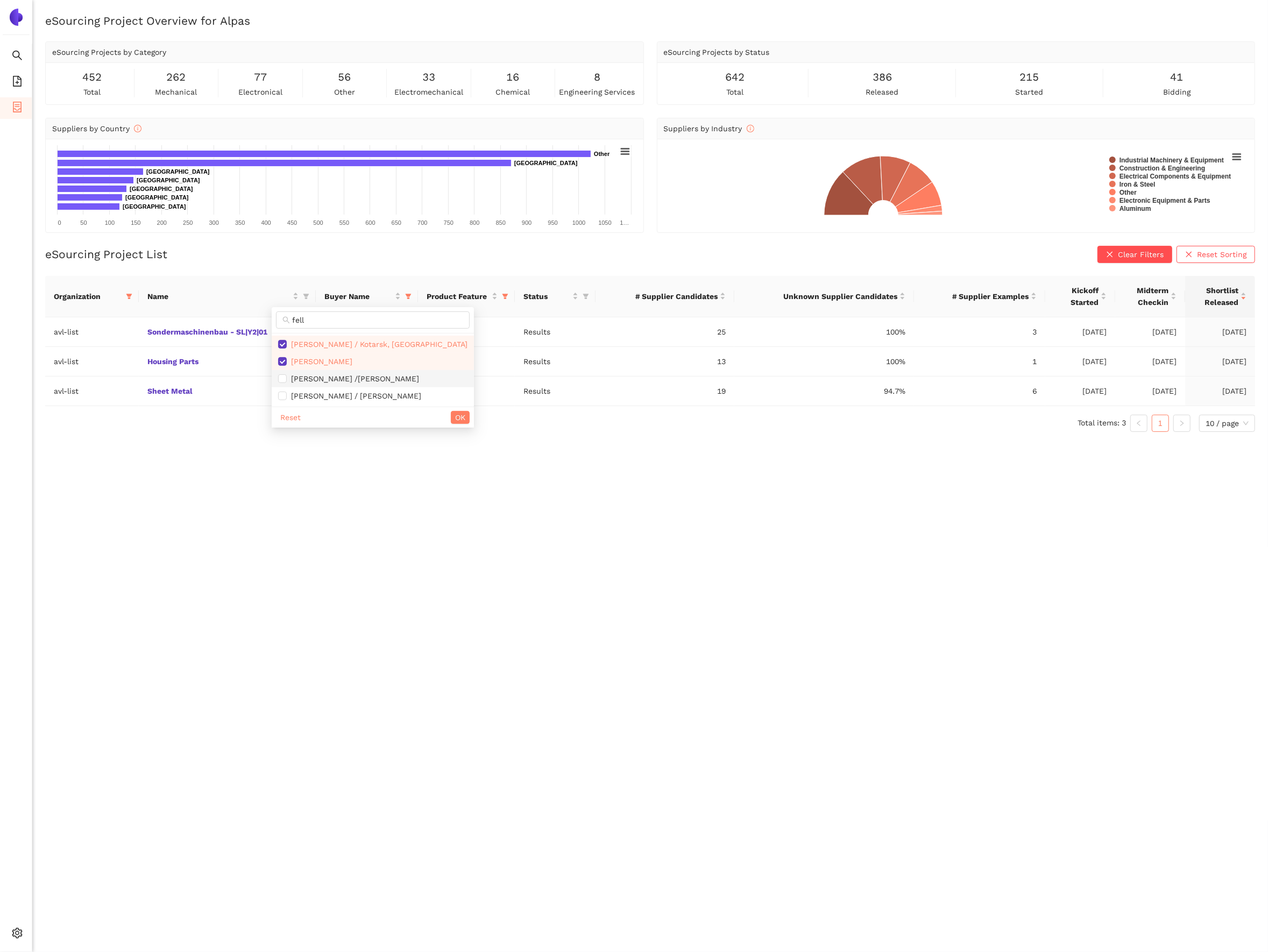
click at [324, 380] on span "[PERSON_NAME] /[PERSON_NAME]" at bounding box center [353, 378] width 132 height 9
checkbox input "true"
click at [327, 400] on span "[PERSON_NAME] / [PERSON_NAME]" at bounding box center [354, 396] width 135 height 9
checkbox input "true"
click at [455, 424] on span "OK" at bounding box center [461, 418] width 10 height 12
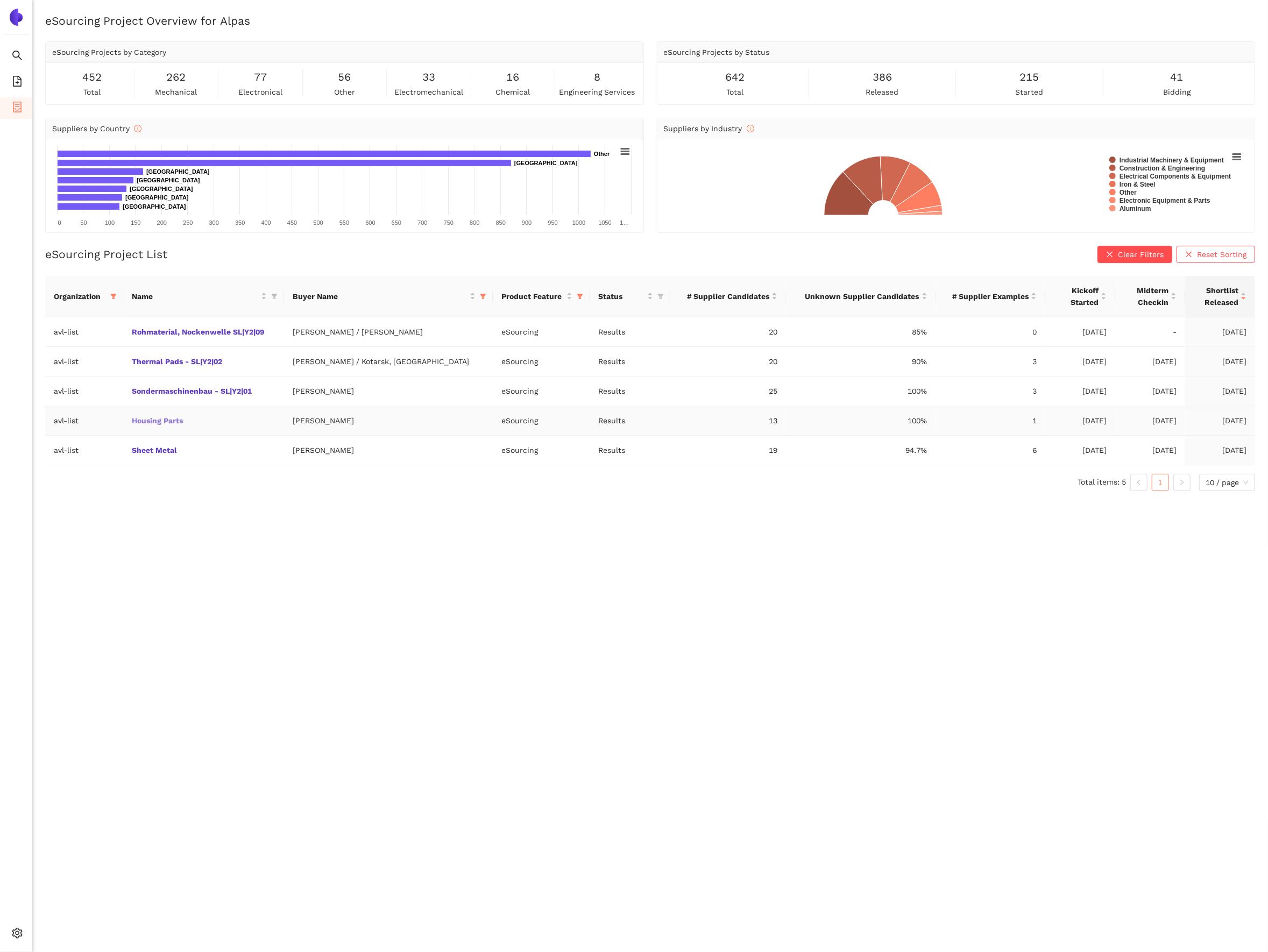
click at [0, 0] on link "Housing Parts" at bounding box center [0, 0] width 0 height 0
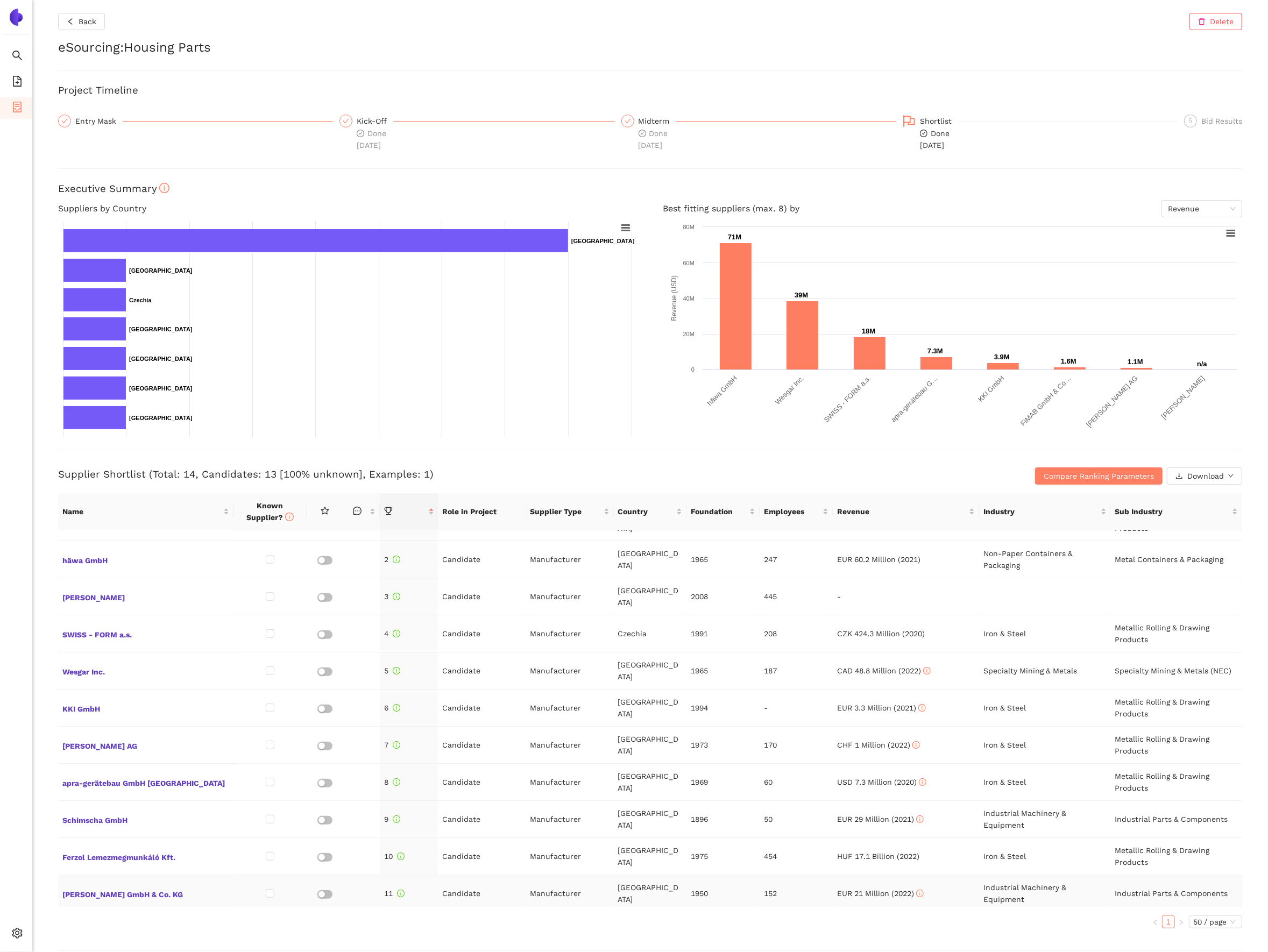
scroll to position [35, 0]
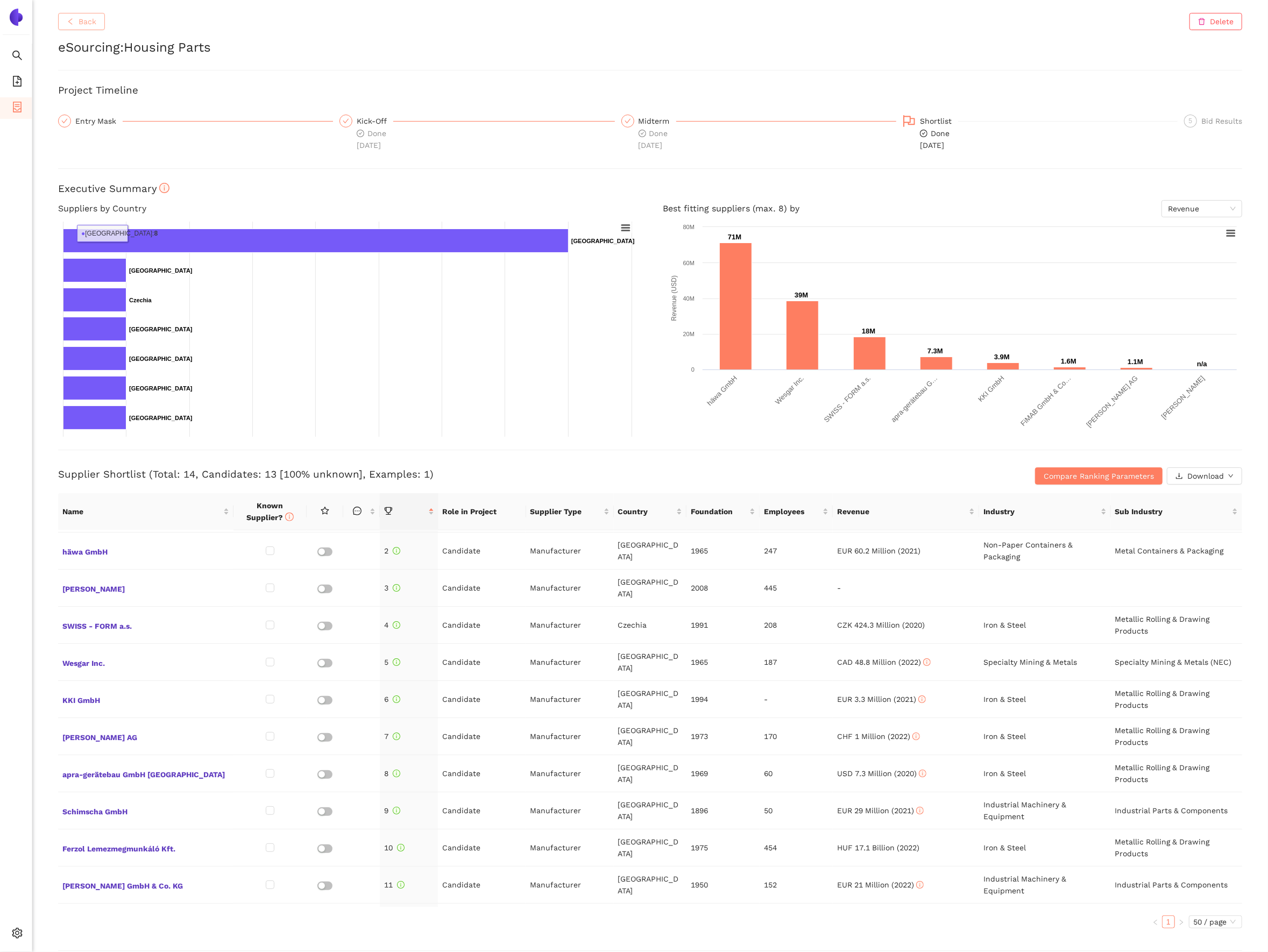
click at [90, 13] on button "Back" at bounding box center [81, 21] width 47 height 17
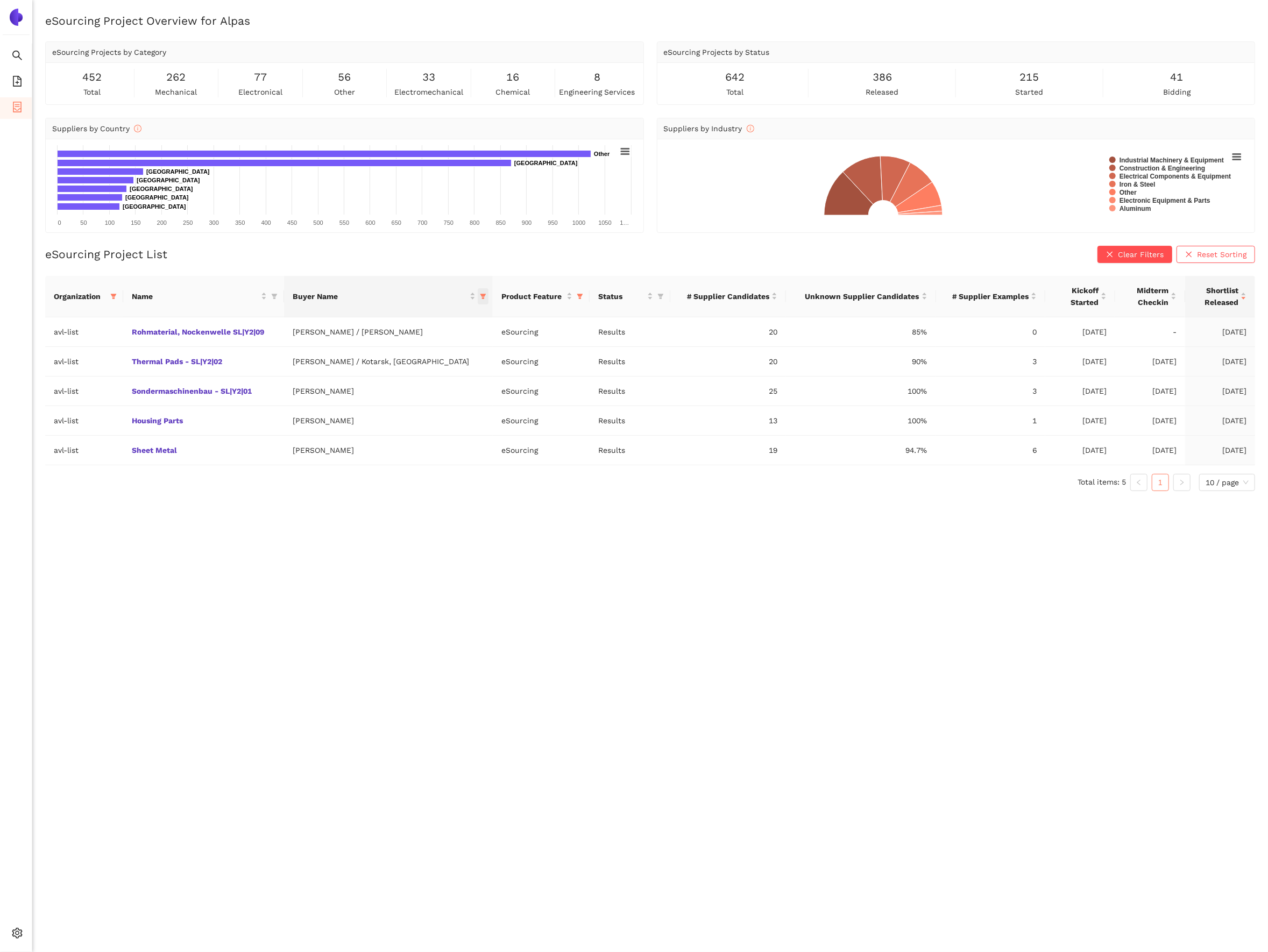
click at [480, 299] on icon "filter" at bounding box center [483, 296] width 6 height 5
click at [303, 489] on span "Reset" at bounding box center [296, 486] width 21 height 12
checkbox input "false"
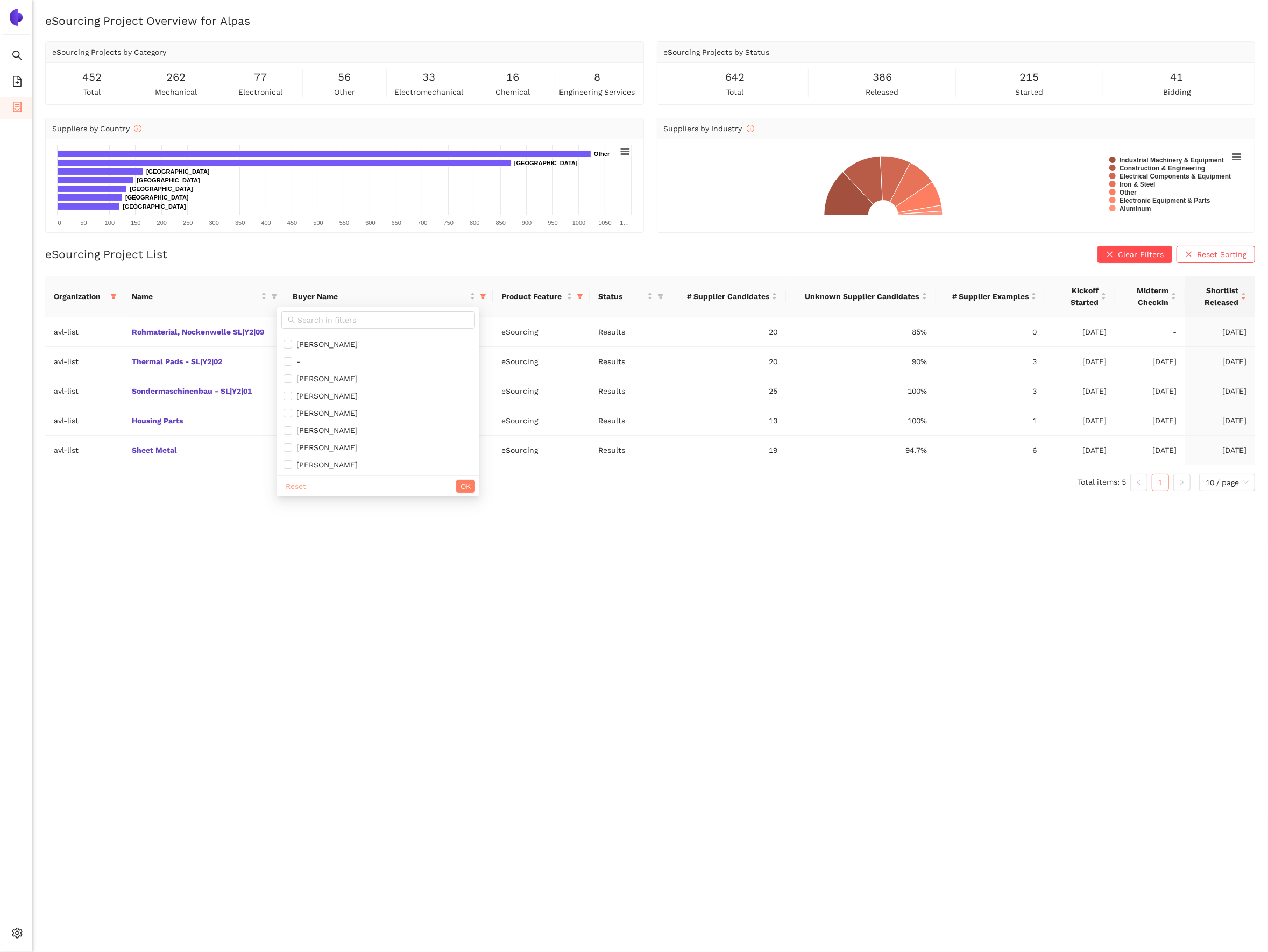
checkbox input "false"
click at [461, 487] on span "OK" at bounding box center [466, 486] width 10 height 12
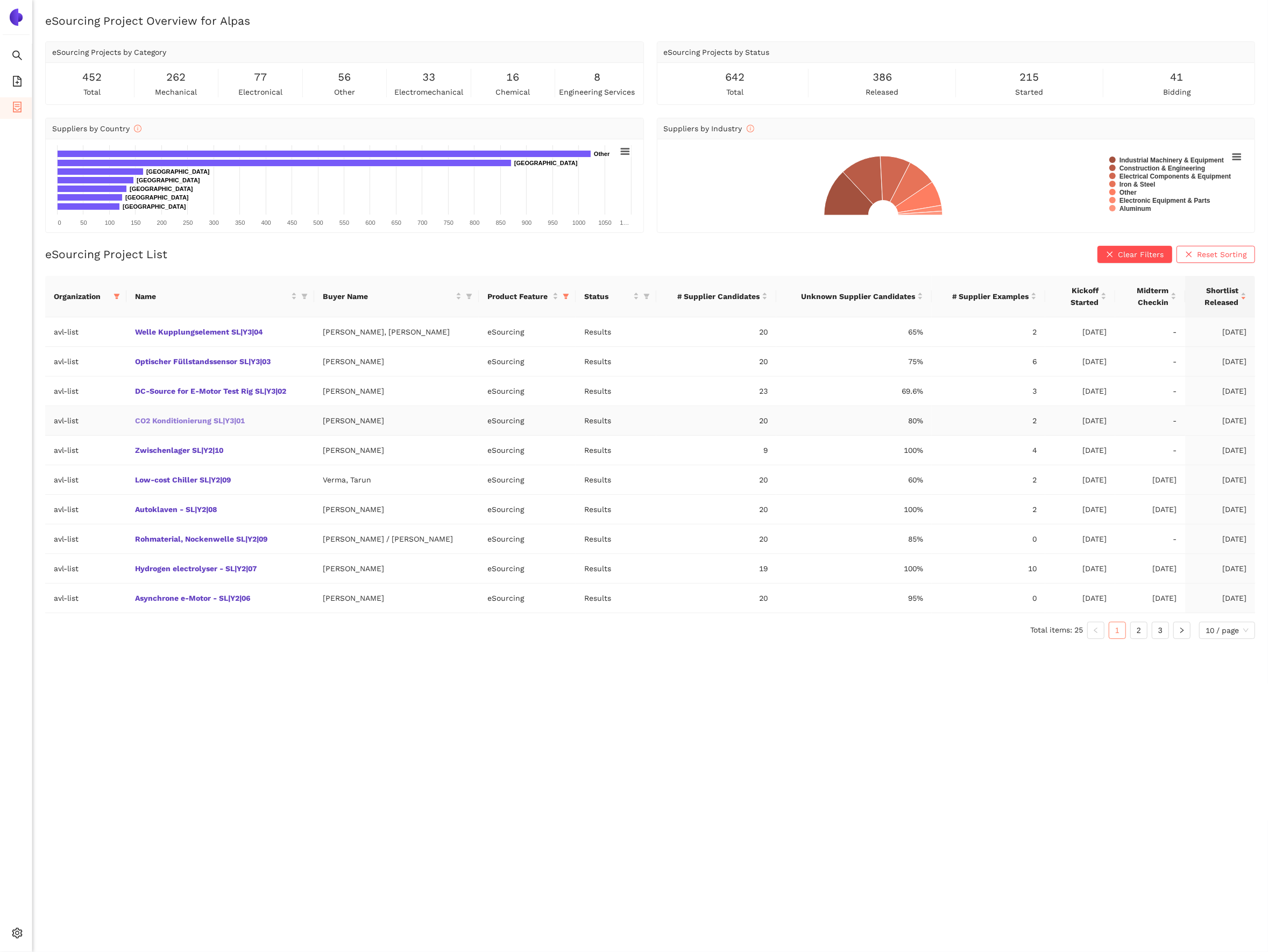
click at [0, 0] on link "CO2 Konditionierung SL|Y3|01" at bounding box center [0, 0] width 0 height 0
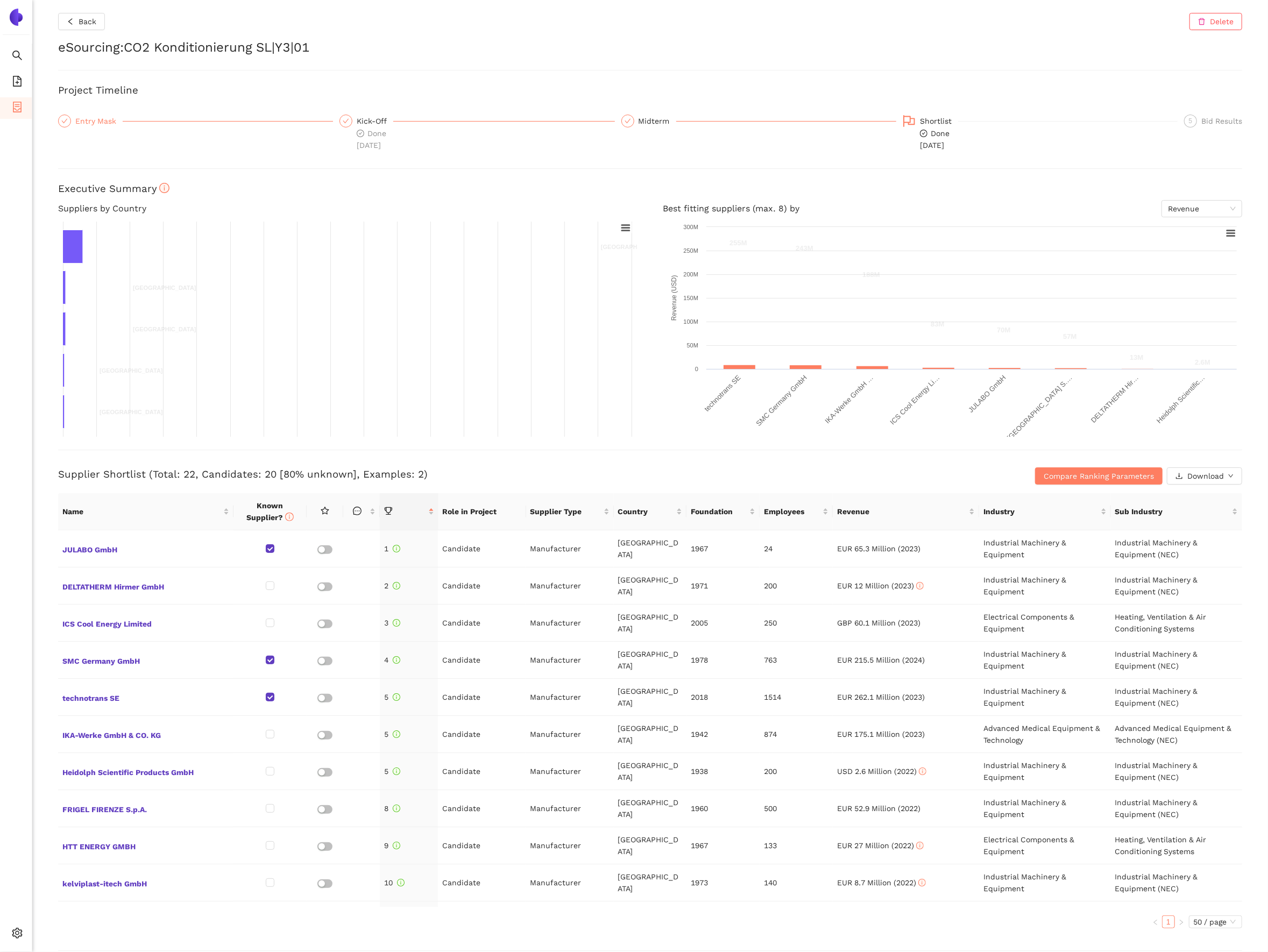
click at [102, 118] on div "Entry Mask" at bounding box center [99, 120] width 47 height 13
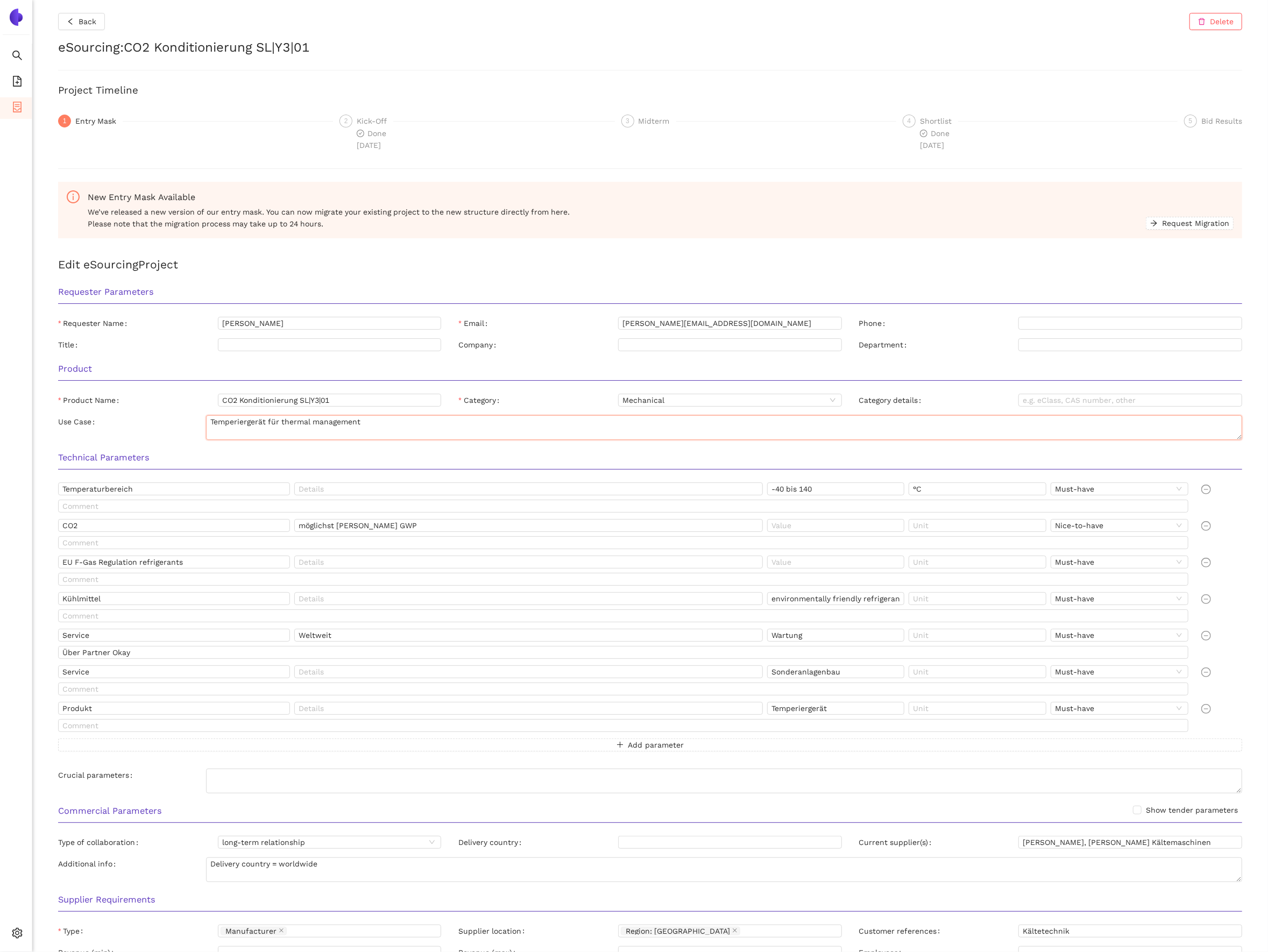
click at [319, 426] on textarea "Temperiergerät für thermal management" at bounding box center [725, 427] width 1037 height 24
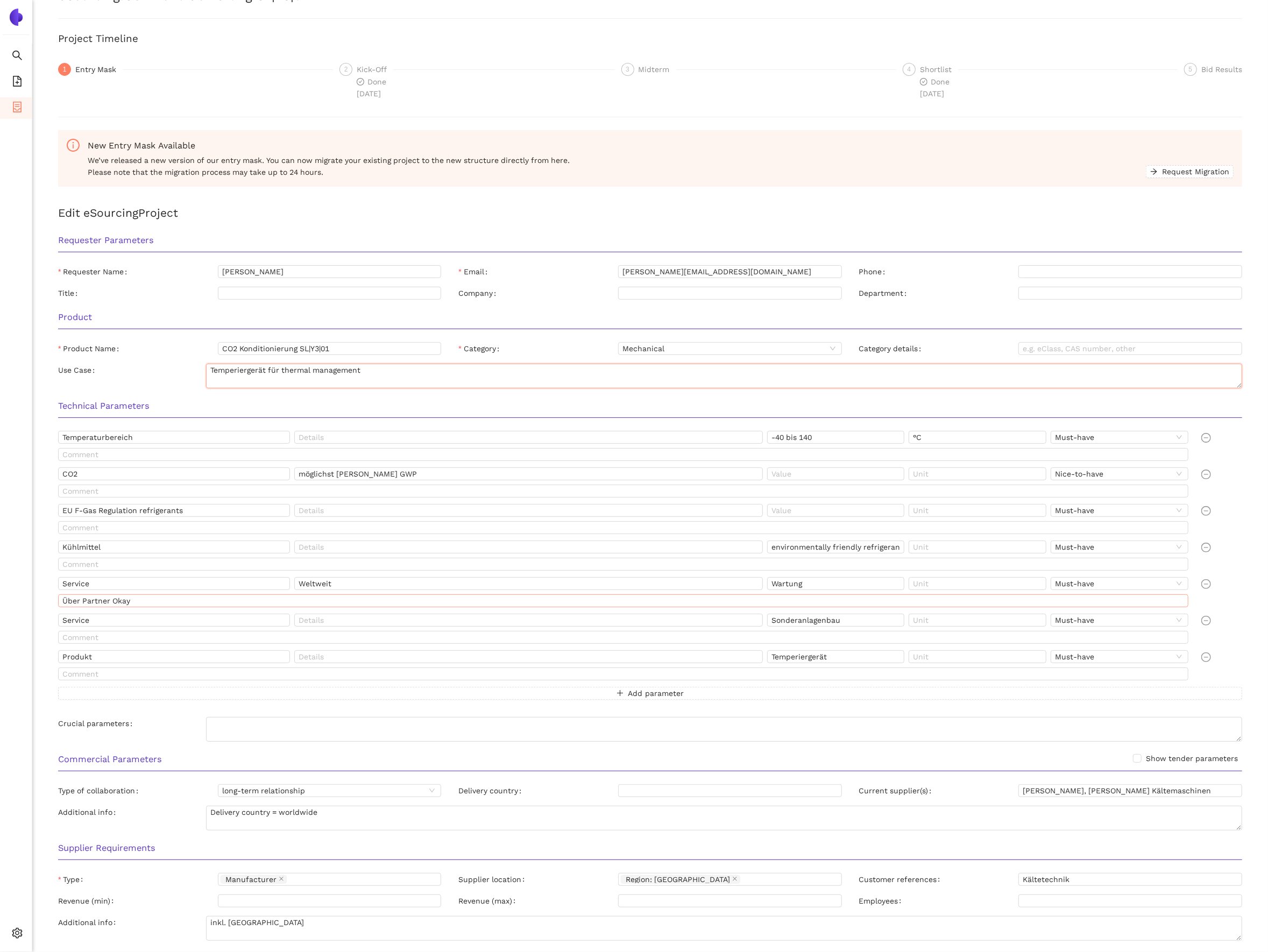
scroll to position [61, 0]
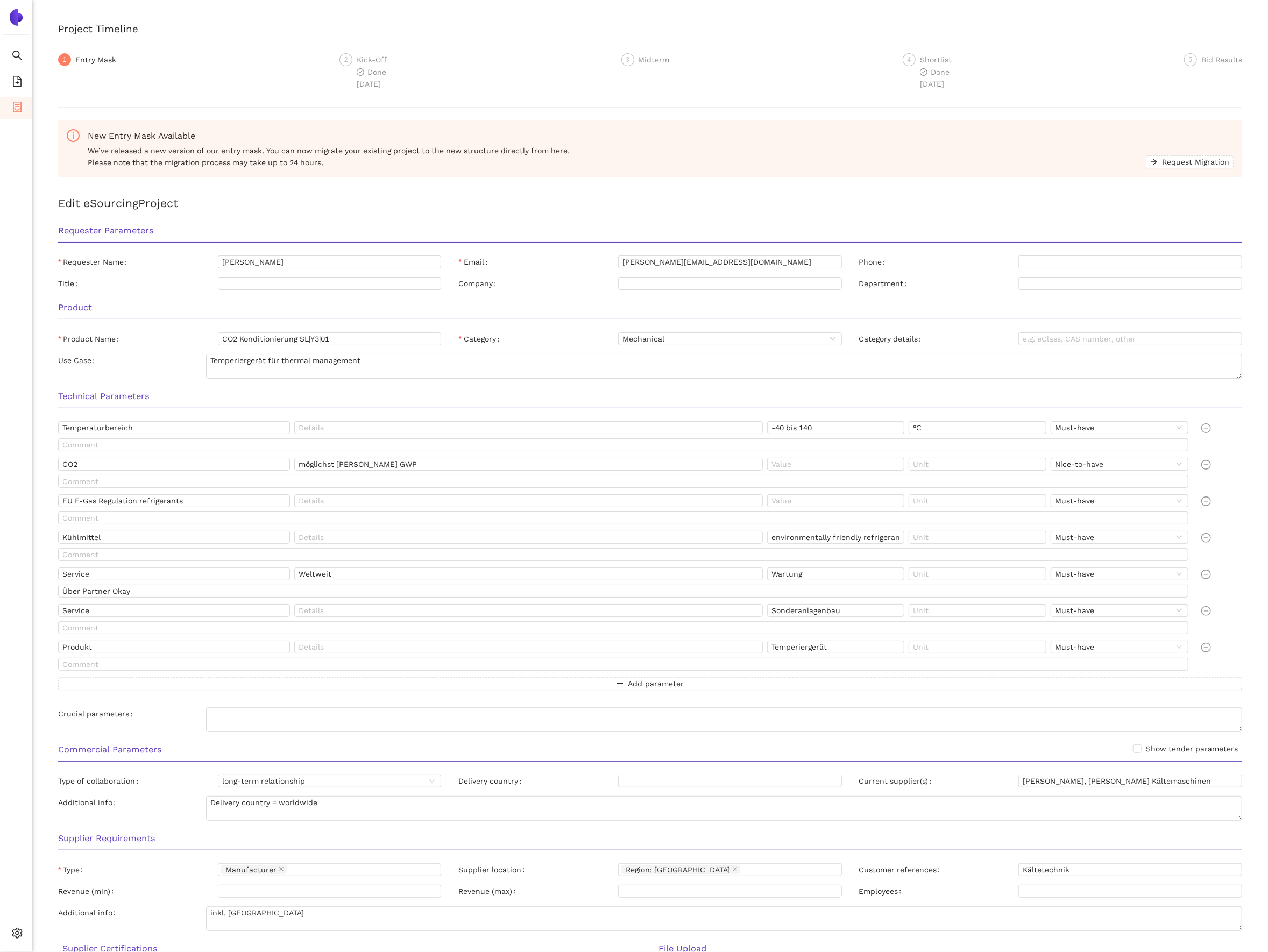
click at [359, 410] on div "Technical Parameters" at bounding box center [650, 400] width 1201 height 34
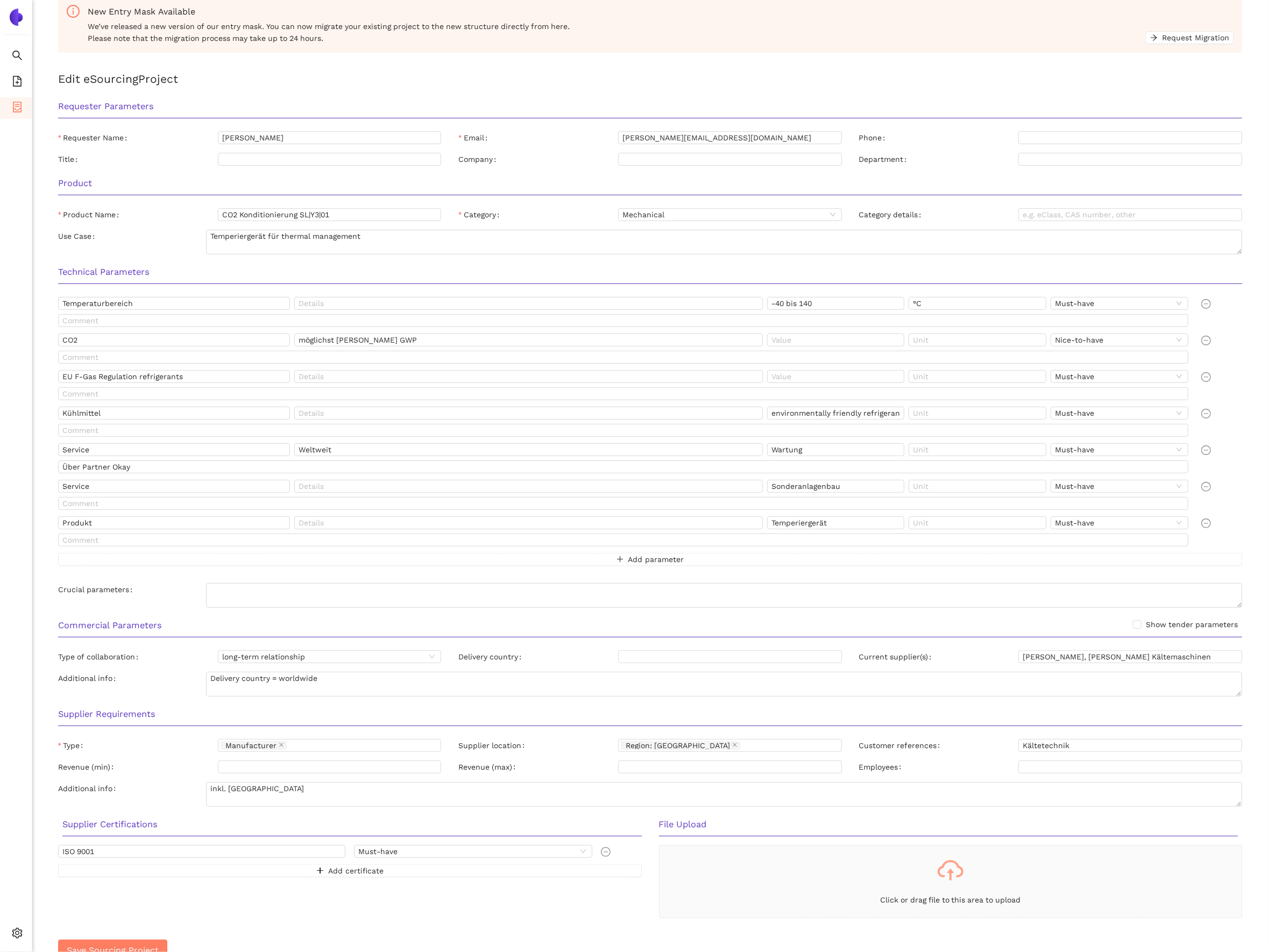
scroll to position [0, 0]
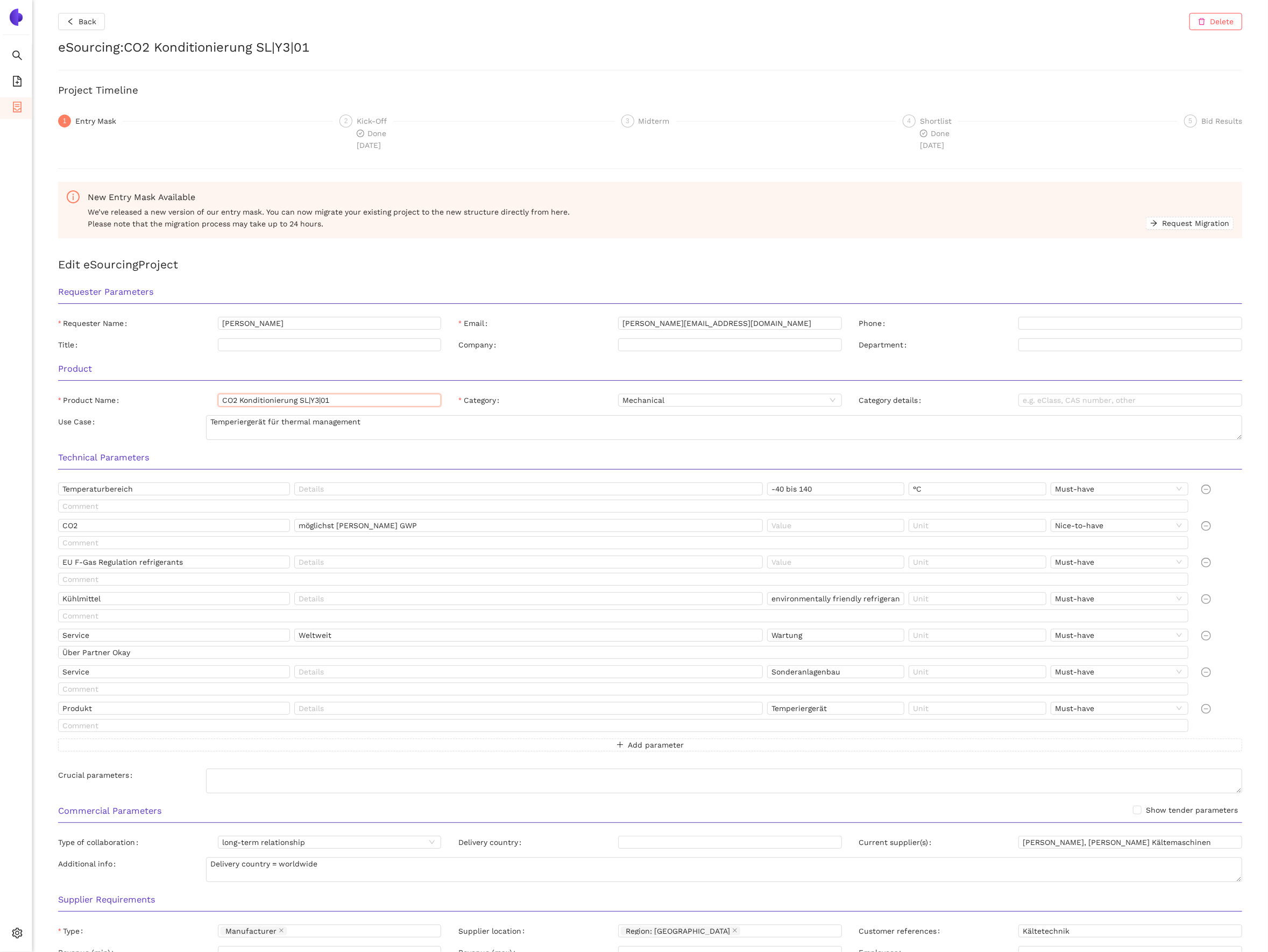
click at [295, 405] on input "CO2 Konditionierung SL|Y3|01" at bounding box center [330, 400] width 224 height 13
